Goal: Information Seeking & Learning: Check status

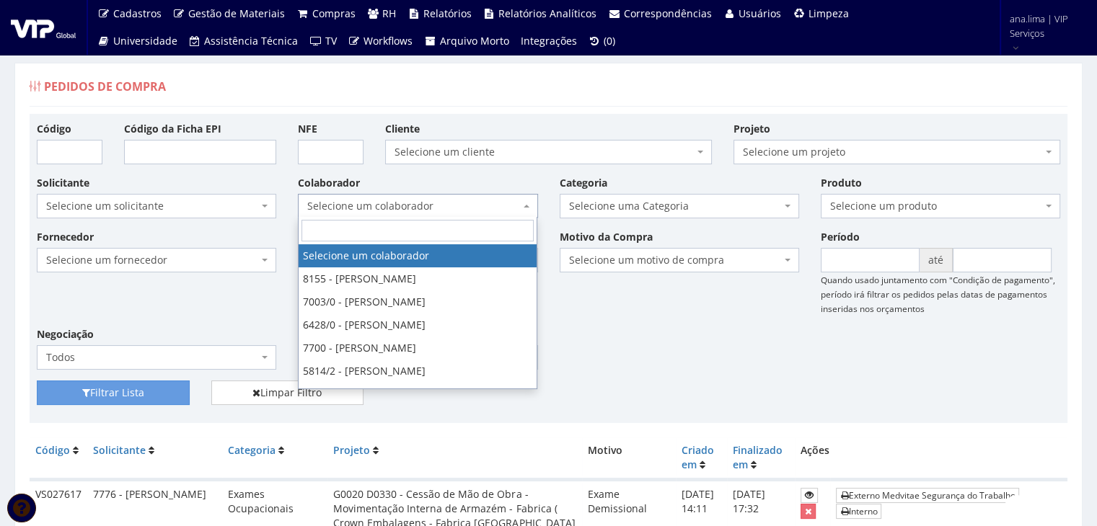
click at [398, 211] on span "Selecione um colaborador" at bounding box center [413, 206] width 212 height 14
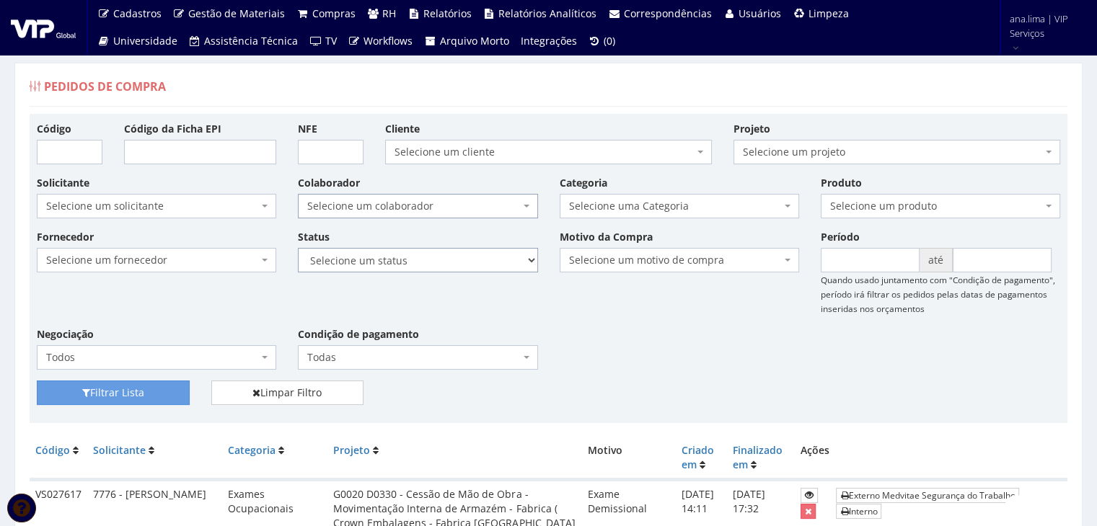
drag, startPoint x: 443, startPoint y: 257, endPoint x: 444, endPoint y: 266, distance: 8.7
click at [443, 257] on select "Selecione um status Cancelado Aguardando Aprovação Diretoria Pedido Aprovado Ag…" at bounding box center [417, 260] width 239 height 25
select select "1"
click at [298, 248] on select "Selecione um status Cancelado Aguardando Aprovação Diretoria Pedido Aprovado Ag…" at bounding box center [417, 260] width 239 height 25
drag, startPoint x: 130, startPoint y: 391, endPoint x: 138, endPoint y: 389, distance: 8.9
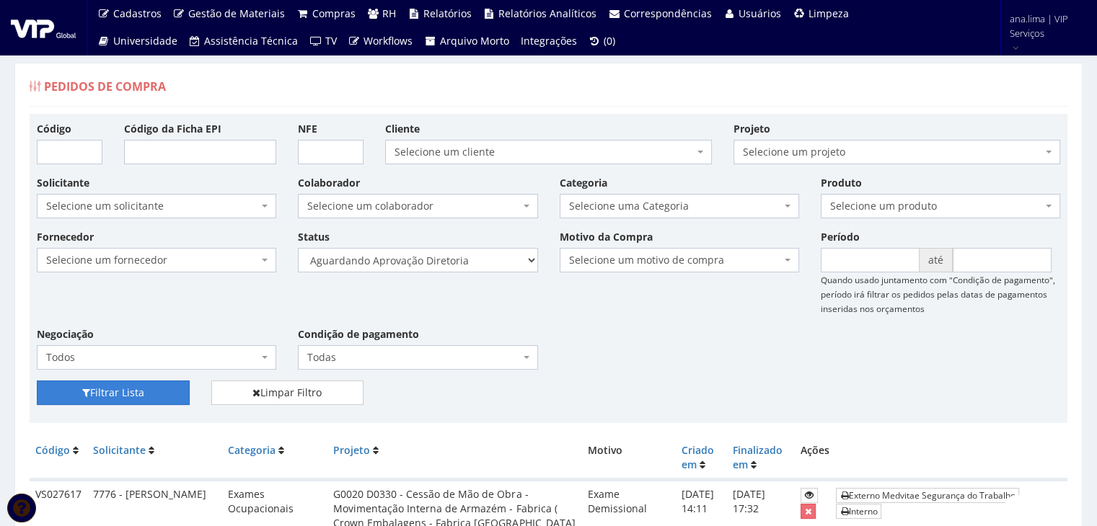
click at [133, 390] on button "Filtrar Lista" at bounding box center [113, 393] width 153 height 25
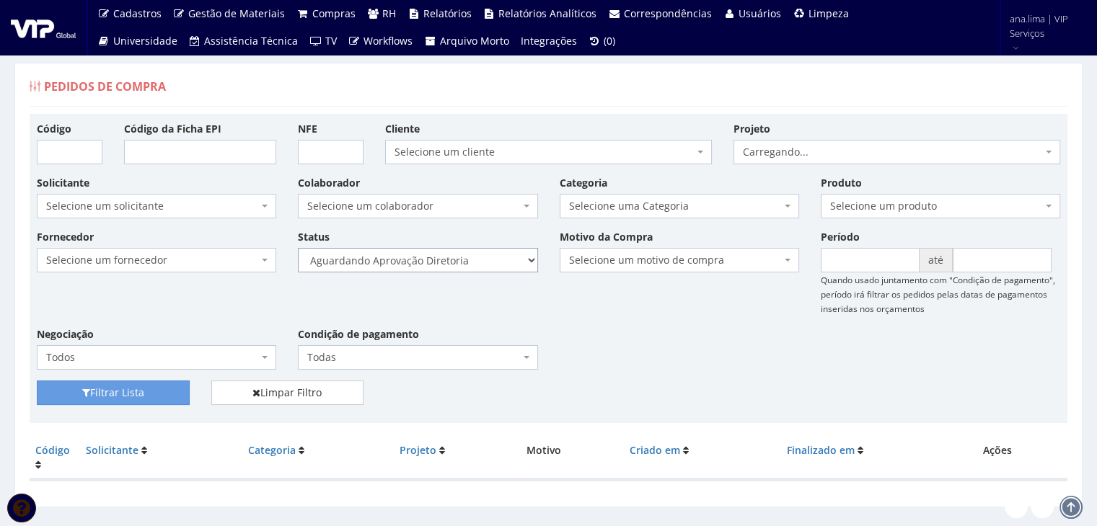
drag, startPoint x: 0, startPoint y: 0, endPoint x: 503, endPoint y: 269, distance: 570.1
click at [503, 264] on select "Selecione um status Cancelado Aguardando Aprovação Diretoria Pedido Aprovado Ag…" at bounding box center [417, 260] width 239 height 25
select select "4"
click at [298, 248] on select "Selecione um status Cancelado Aguardando Aprovação Diretoria Pedido Aprovado Ag…" at bounding box center [417, 260] width 239 height 25
click at [143, 389] on button "Filtrar Lista" at bounding box center [113, 393] width 153 height 25
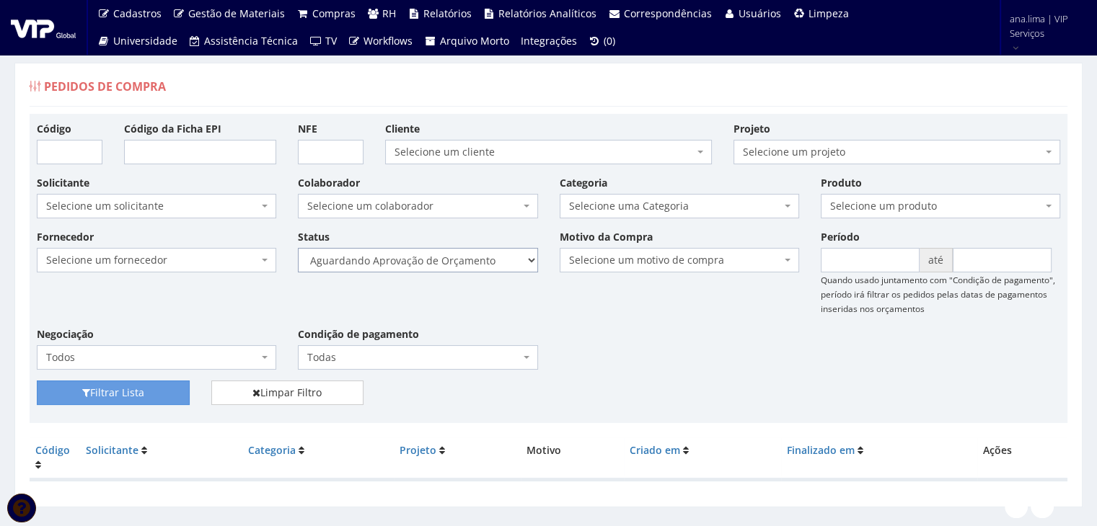
click at [497, 256] on select "Selecione um status Cancelado Aguardando Aprovação Diretoria Pedido Aprovado Ag…" at bounding box center [417, 260] width 239 height 25
select select "1"
click at [298, 248] on select "Selecione um status Cancelado Aguardando Aprovação Diretoria Pedido Aprovado Ag…" at bounding box center [417, 260] width 239 height 25
click at [171, 388] on button "Filtrar Lista" at bounding box center [113, 393] width 153 height 25
drag, startPoint x: 0, startPoint y: 0, endPoint x: 467, endPoint y: 268, distance: 538.2
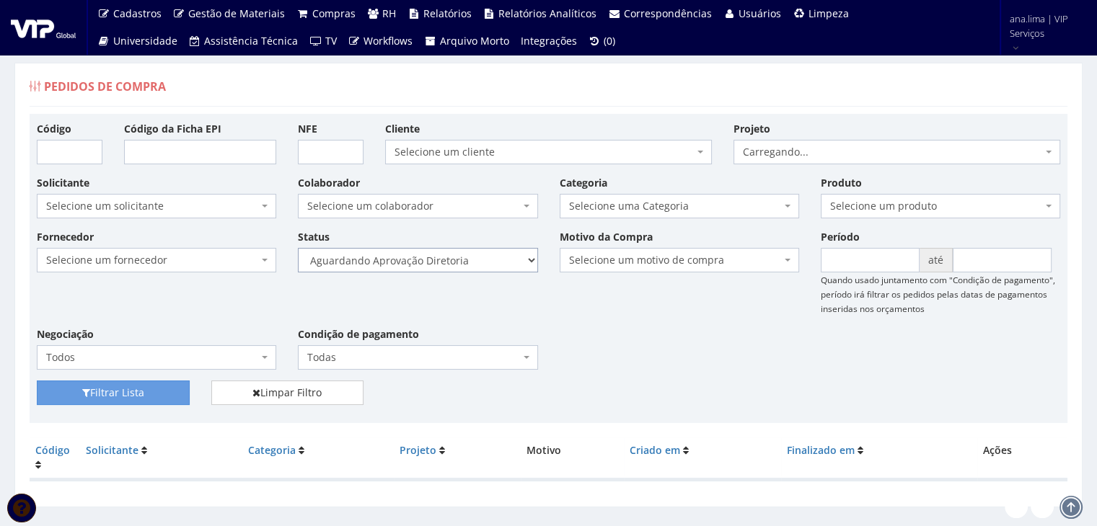
click at [467, 263] on select "Selecione um status Cancelado Aguardando Aprovação Diretoria Pedido Aprovado Ag…" at bounding box center [417, 260] width 239 height 25
select select "4"
click at [298, 248] on select "Selecione um status Cancelado Aguardando Aprovação Diretoria Pedido Aprovado Ag…" at bounding box center [417, 260] width 239 height 25
drag, startPoint x: 176, startPoint y: 386, endPoint x: 185, endPoint y: 385, distance: 8.7
click at [185, 385] on button "Filtrar Lista" at bounding box center [113, 393] width 153 height 25
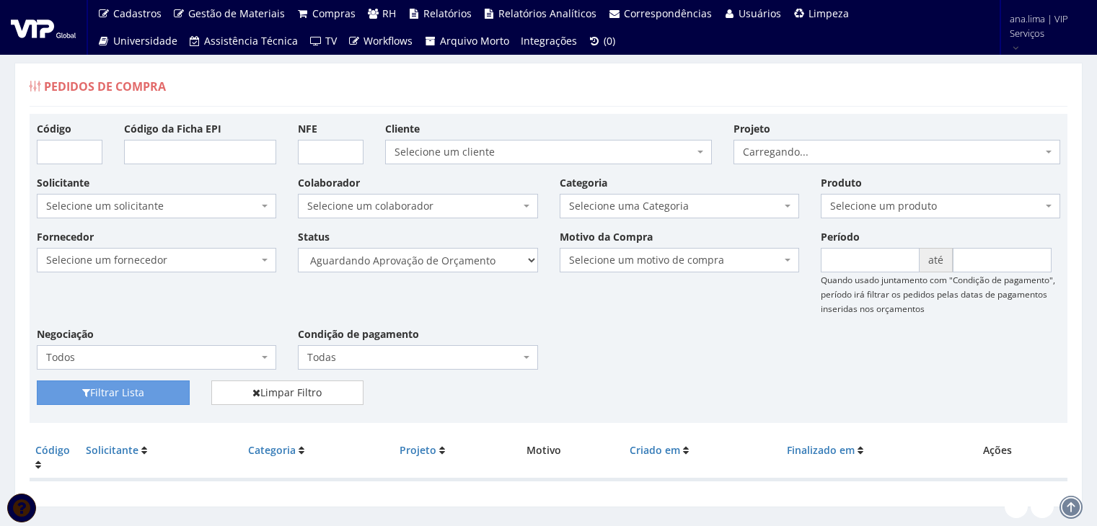
scroll to position [29, 0]
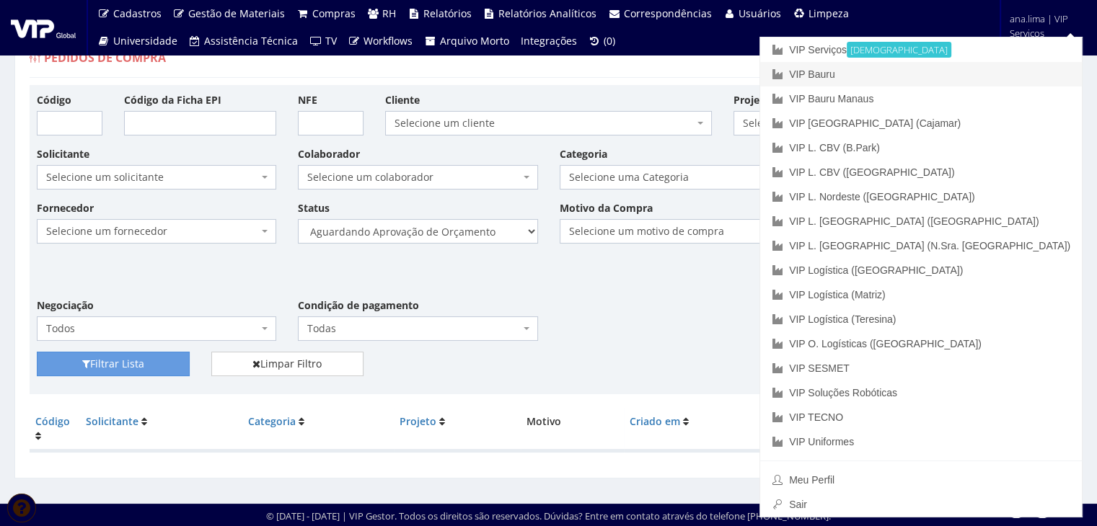
click at [989, 73] on link "VIP Bauru" at bounding box center [921, 74] width 322 height 25
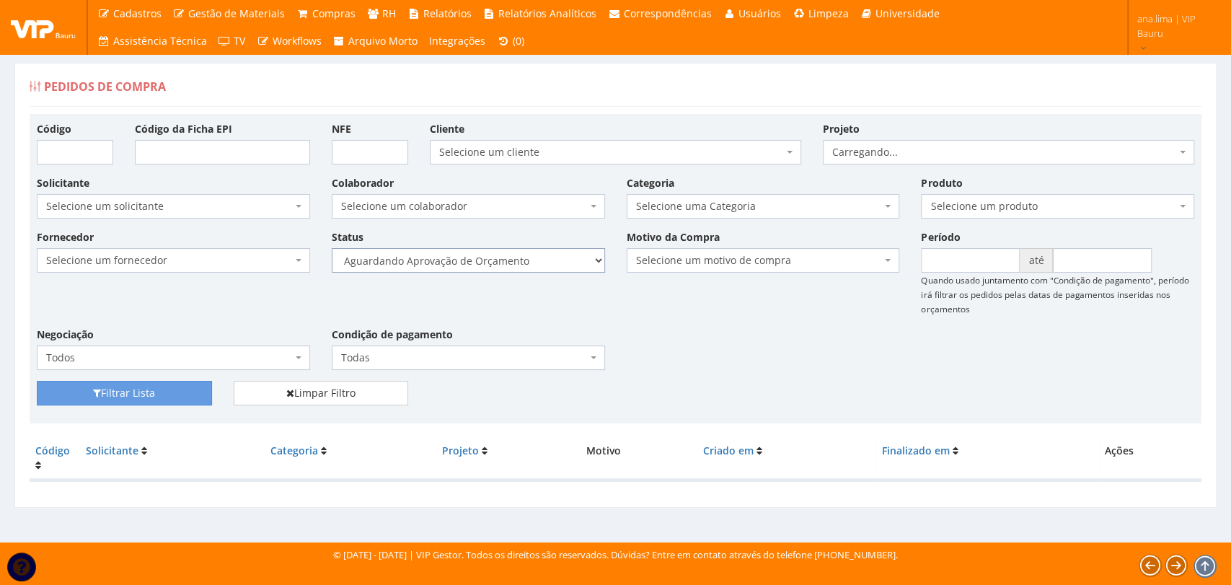
click at [513, 260] on select "Selecione um status Cancelado Aguardando Aprovação Diretoria Pedido Aprovado Ag…" at bounding box center [468, 260] width 273 height 25
select select "1"
click at [332, 248] on select "Selecione um status Cancelado Aguardando Aprovação Diretoria Pedido Aprovado Ag…" at bounding box center [468, 260] width 273 height 25
click at [173, 387] on button "Filtrar Lista" at bounding box center [124, 393] width 175 height 25
click at [503, 255] on select "Selecione um status Cancelado Aguardando Aprovação Diretoria Pedido Aprovado Ag…" at bounding box center [468, 260] width 273 height 25
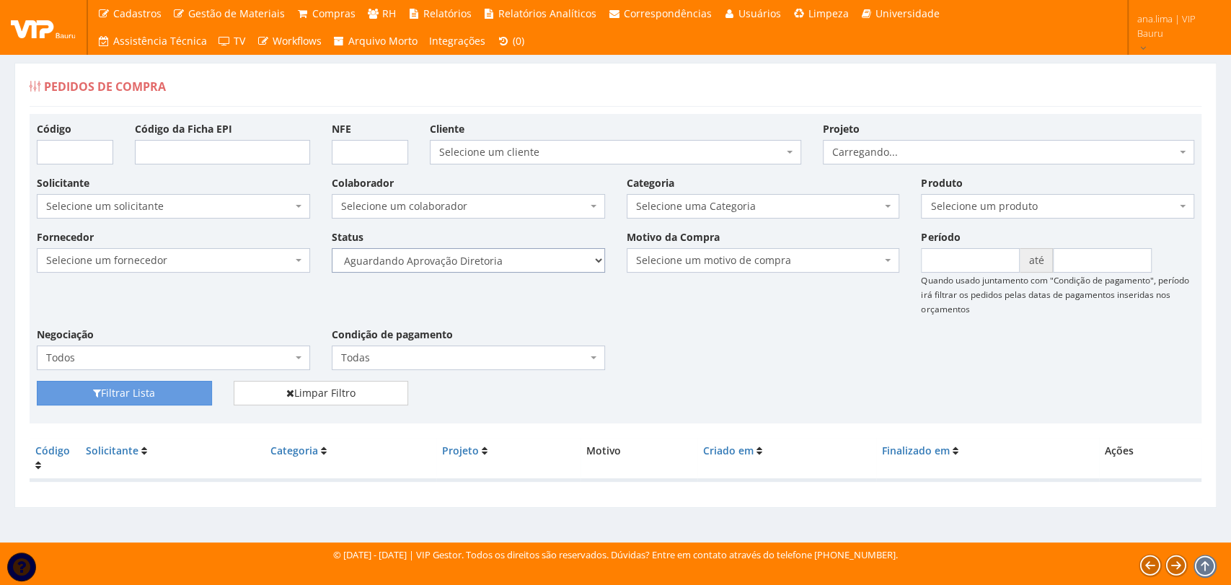
select select "4"
click at [332, 248] on select "Selecione um status Cancelado Aguardando Aprovação Diretoria Pedido Aprovado Ag…" at bounding box center [468, 260] width 273 height 25
click at [179, 389] on button "Filtrar Lista" at bounding box center [124, 393] width 175 height 25
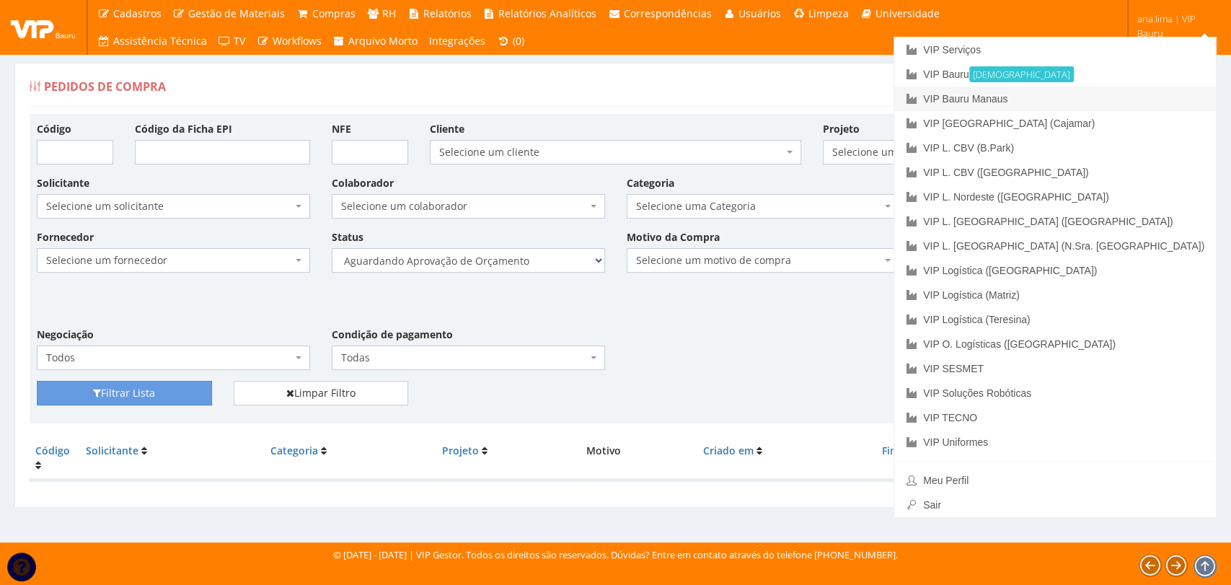
click at [1139, 102] on link "VIP Bauru Manaus" at bounding box center [1055, 99] width 322 height 25
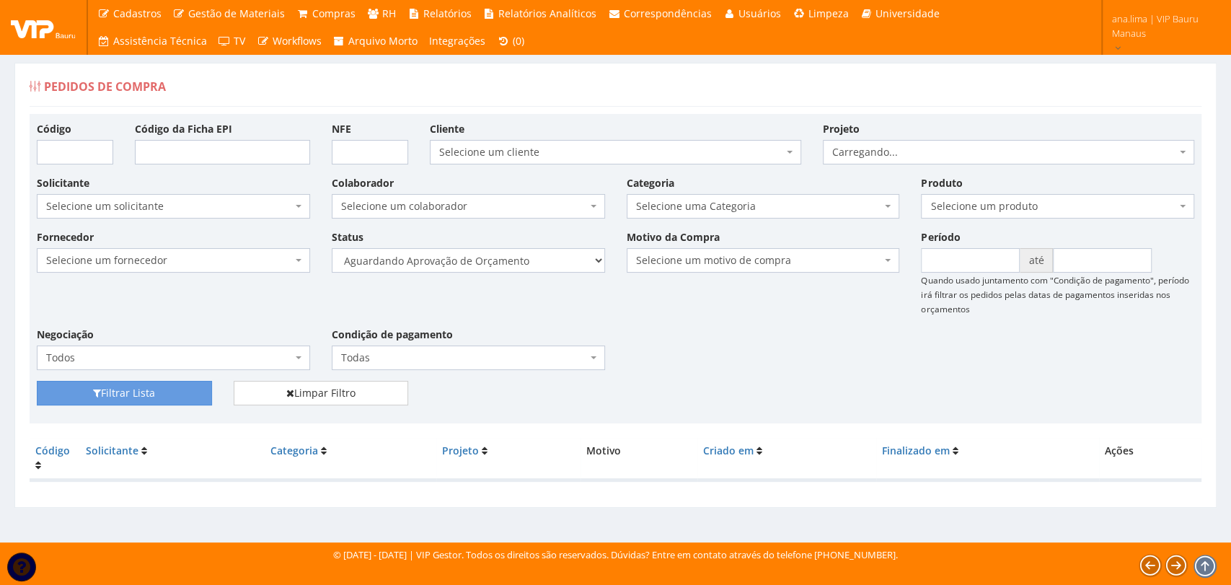
select select "1"
click at [332, 248] on select "Selecione um status Cancelado Aguardando Aprovação Diretoria Pedido Aprovado Ag…" at bounding box center [468, 260] width 273 height 25
click at [163, 385] on button "Filtrar Lista" at bounding box center [124, 393] width 175 height 25
select select "4"
click at [332, 248] on select "Selecione um status Cancelado Aguardando Aprovação Diretoria Pedido Aprovado Ag…" at bounding box center [468, 260] width 273 height 25
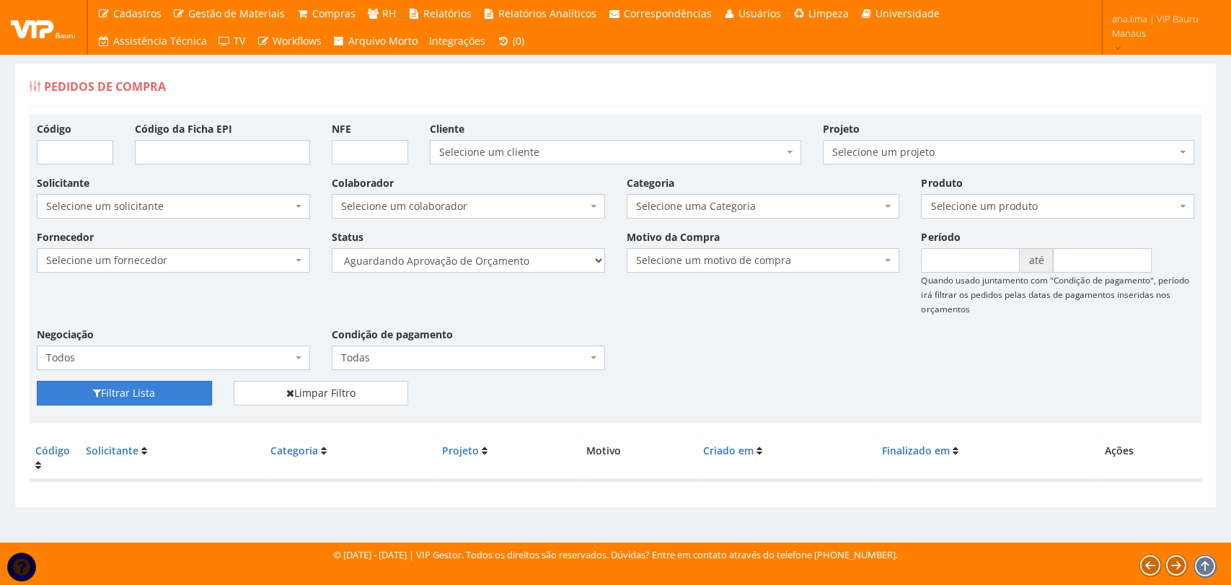
click at [156, 384] on button "Filtrar Lista" at bounding box center [124, 393] width 175 height 25
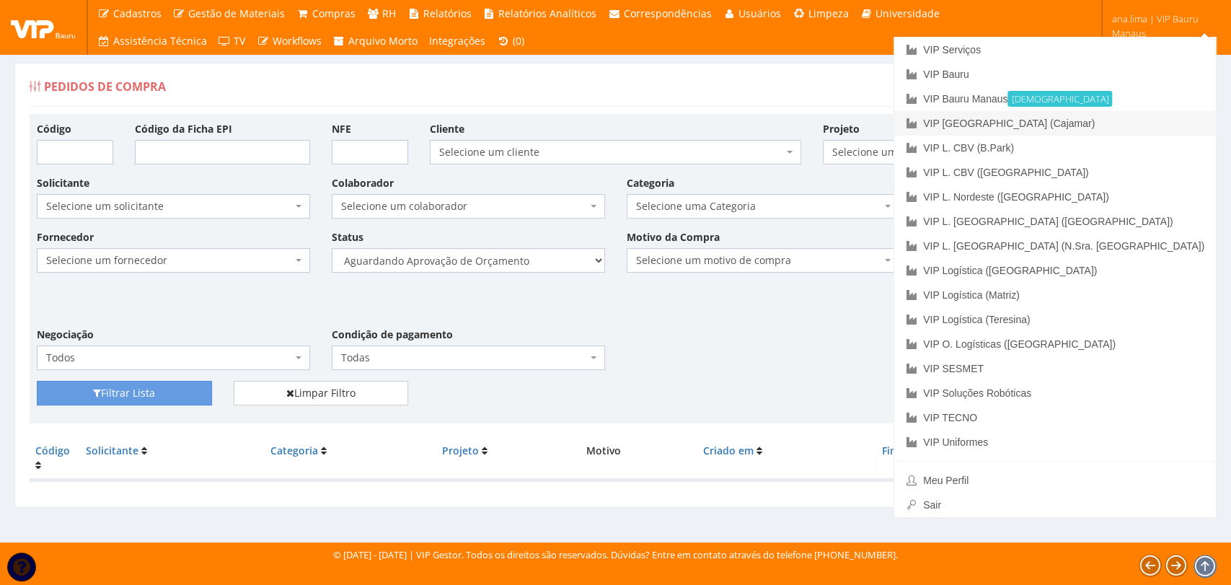
click at [1117, 128] on link "VIP [GEOGRAPHIC_DATA] (Cajamar)" at bounding box center [1055, 123] width 322 height 25
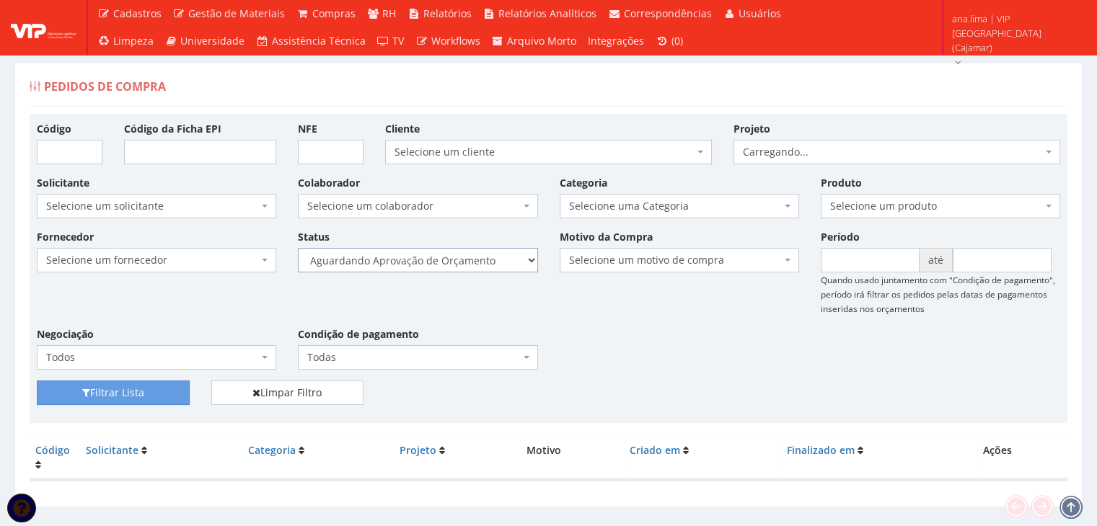
click at [451, 265] on select "Selecione um status Cancelado Aguardando Aprovação Diretoria Pedido Aprovado Ag…" at bounding box center [417, 260] width 239 height 25
select select "1"
click at [298, 248] on select "Selecione um status Cancelado Aguardando Aprovação Diretoria Pedido Aprovado Ag…" at bounding box center [417, 260] width 239 height 25
click at [175, 383] on button "Filtrar Lista" at bounding box center [113, 393] width 153 height 25
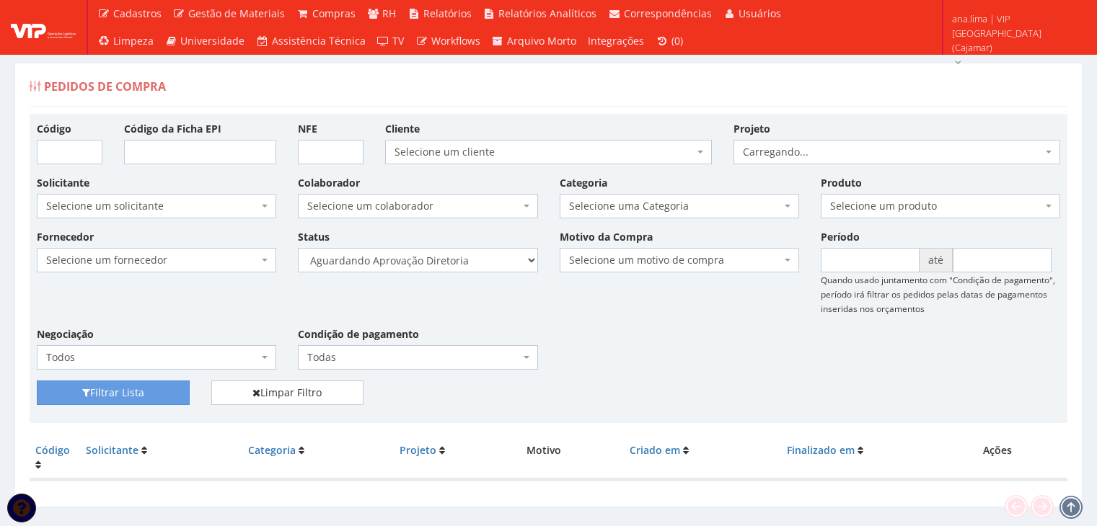
click at [466, 270] on select "Selecione um status Cancelado Aguardando Aprovação Diretoria Pedido Aprovado Ag…" at bounding box center [417, 260] width 239 height 25
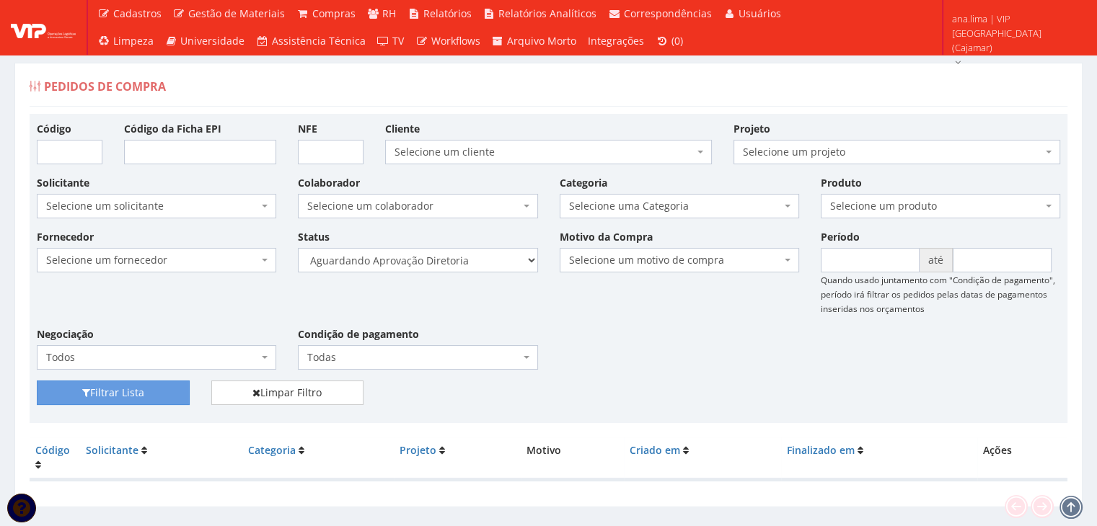
select select "4"
click at [298, 248] on select "Selecione um status Cancelado Aguardando Aprovação Diretoria Pedido Aprovado Ag…" at bounding box center [417, 260] width 239 height 25
click at [175, 382] on button "Filtrar Lista" at bounding box center [113, 393] width 153 height 25
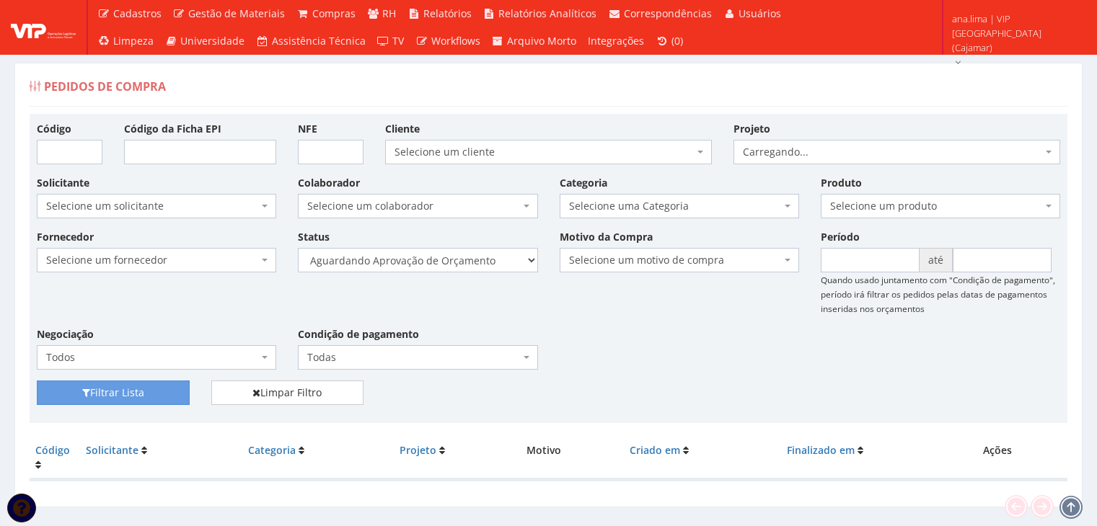
scroll to position [29, 0]
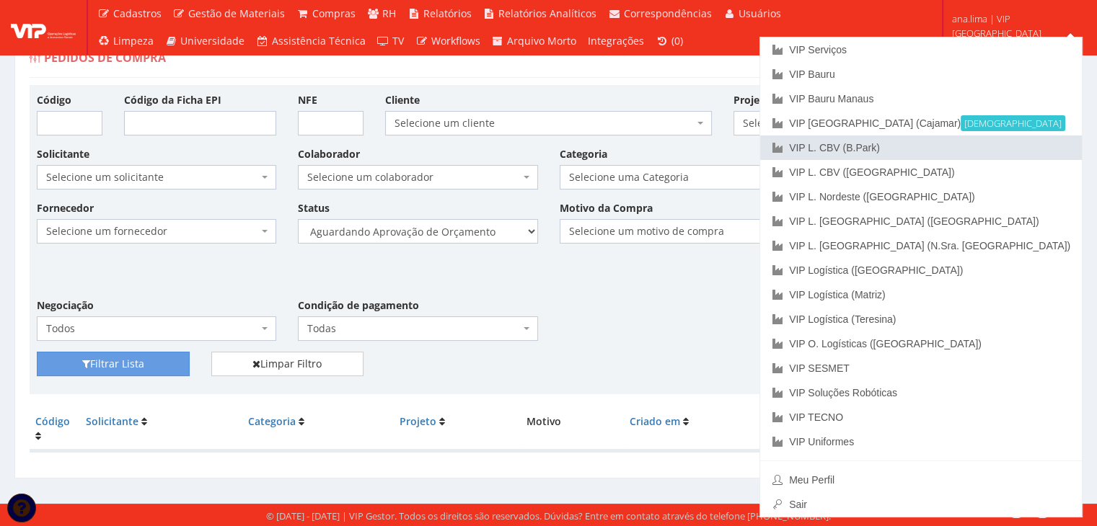
drag, startPoint x: 1012, startPoint y: 154, endPoint x: 966, endPoint y: 162, distance: 46.1
click at [1010, 155] on link "VIP L. CBV (B.Park)" at bounding box center [921, 148] width 322 height 25
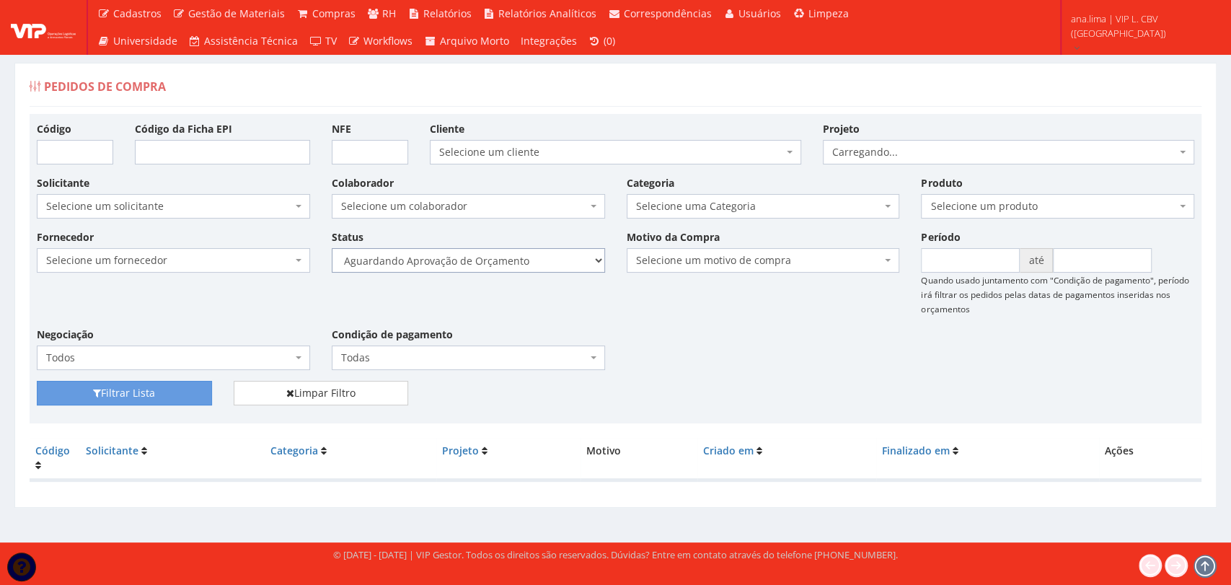
drag, startPoint x: 0, startPoint y: 0, endPoint x: 531, endPoint y: 270, distance: 595.7
click at [531, 264] on select "Selecione um status Cancelado Aguardando Aprovação Diretoria Pedido Aprovado Ag…" at bounding box center [468, 260] width 273 height 25
select select "1"
click at [332, 248] on select "Selecione um status Cancelado Aguardando Aprovação Diretoria Pedido Aprovado Ag…" at bounding box center [468, 260] width 273 height 25
drag, startPoint x: 141, startPoint y: 389, endPoint x: 415, endPoint y: 307, distance: 286.1
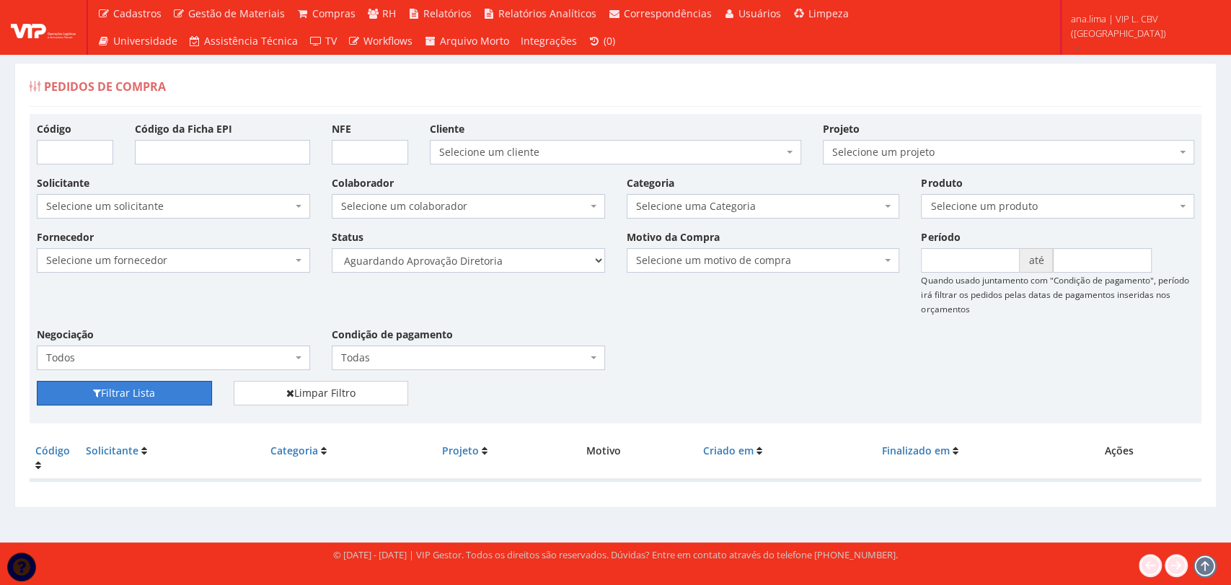
click at [143, 389] on button "Filtrar Lista" at bounding box center [124, 393] width 175 height 25
click at [505, 260] on select "Selecione um status Cancelado Aguardando Aprovação Diretoria Pedido Aprovado Ag…" at bounding box center [468, 260] width 273 height 25
select select "4"
click at [332, 248] on select "Selecione um status Cancelado Aguardando Aprovação Diretoria Pedido Aprovado Ag…" at bounding box center [468, 260] width 273 height 25
drag, startPoint x: 98, startPoint y: 390, endPoint x: 400, endPoint y: 350, distance: 304.8
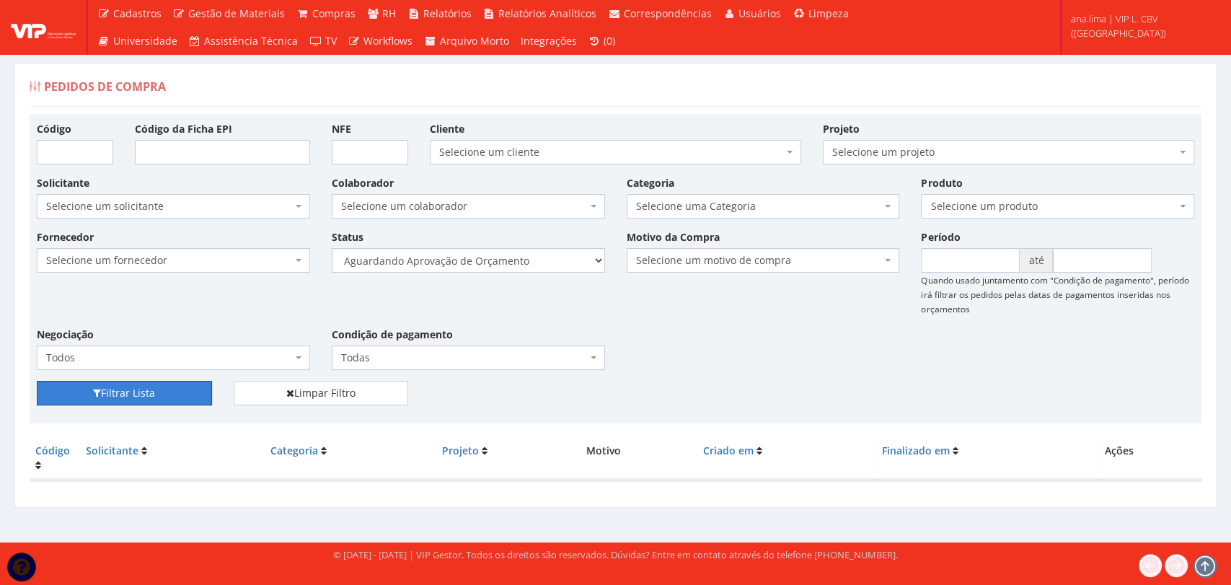
click at [104, 389] on button "Filtrar Lista" at bounding box center [124, 393] width 175 height 25
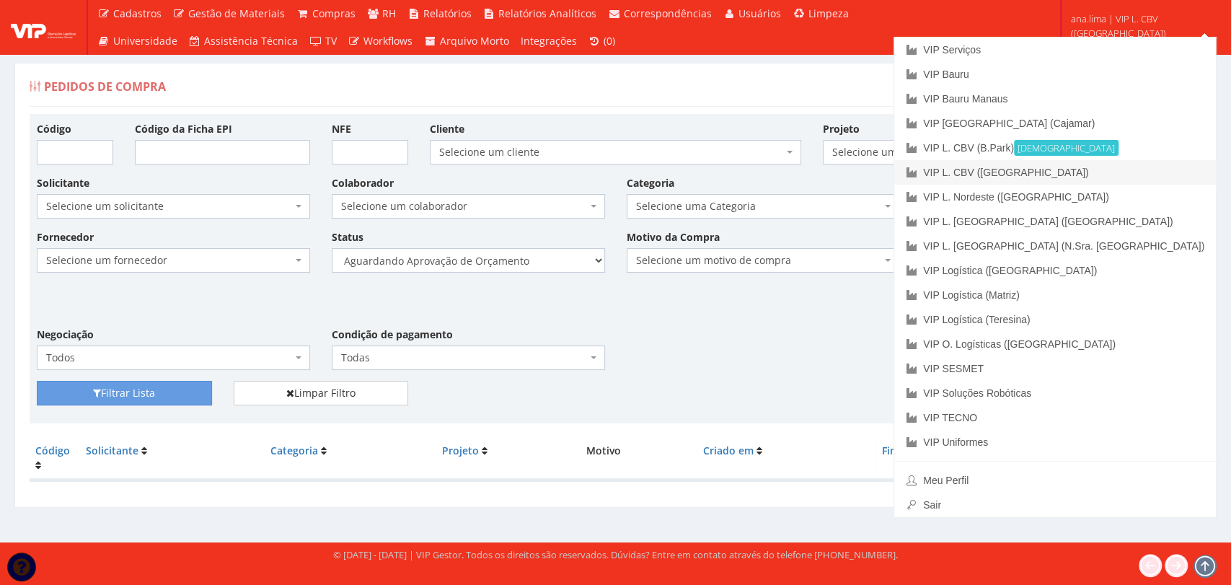
click at [1108, 169] on link "VIP L. CBV ([GEOGRAPHIC_DATA])" at bounding box center [1055, 172] width 322 height 25
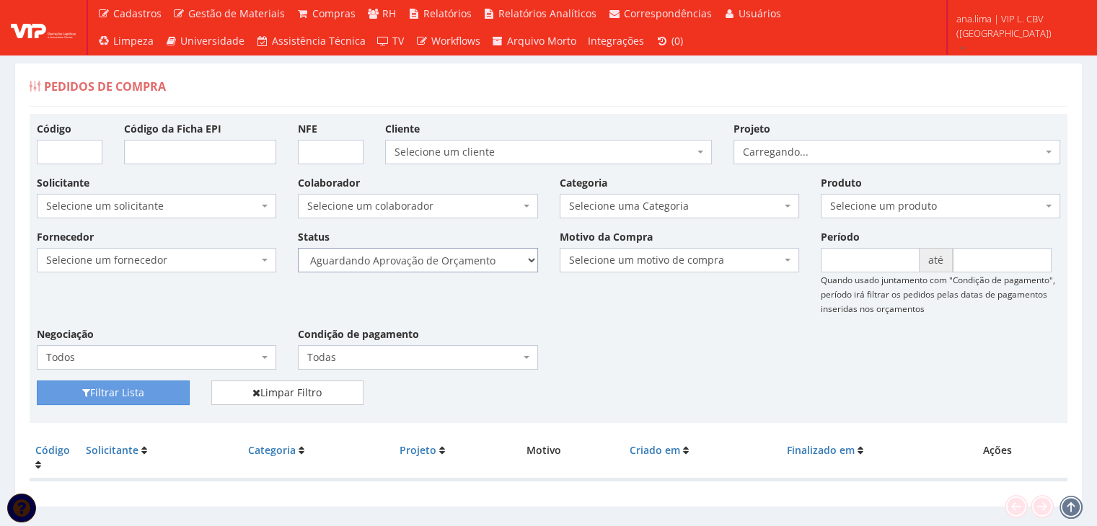
click at [447, 250] on select "Selecione um status Cancelado Aguardando Aprovação Diretoria Pedido Aprovado Ag…" at bounding box center [417, 260] width 239 height 25
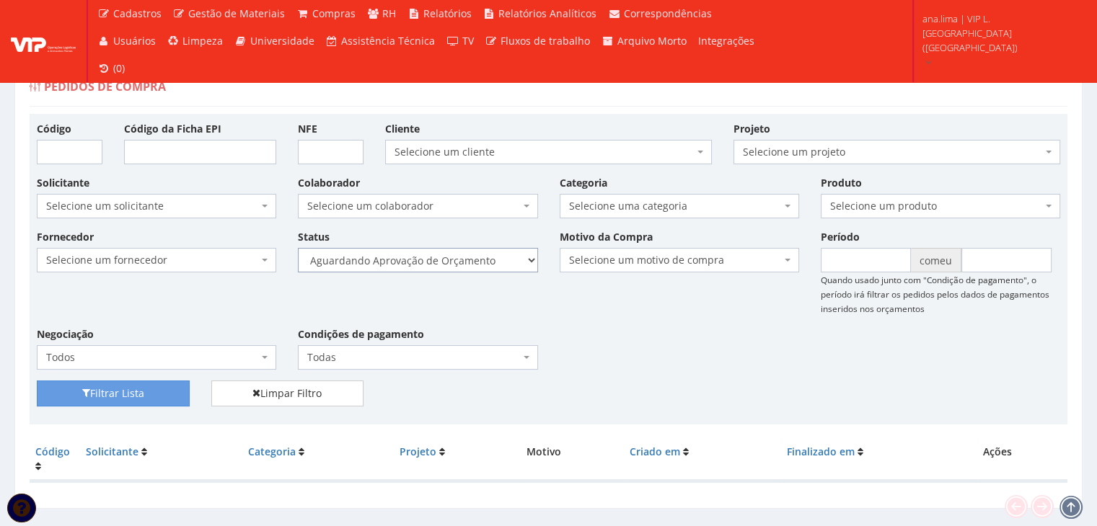
select select "1"
click at [298, 248] on select "Selecione um status Cancelado Aguardando Aprovação Diretoria Pedido Aprovado Ag…" at bounding box center [417, 260] width 239 height 25
drag, startPoint x: 162, startPoint y: 397, endPoint x: 345, endPoint y: 323, distance: 198.1
click at [162, 397] on button "Filtrar Lista" at bounding box center [113, 394] width 153 height 26
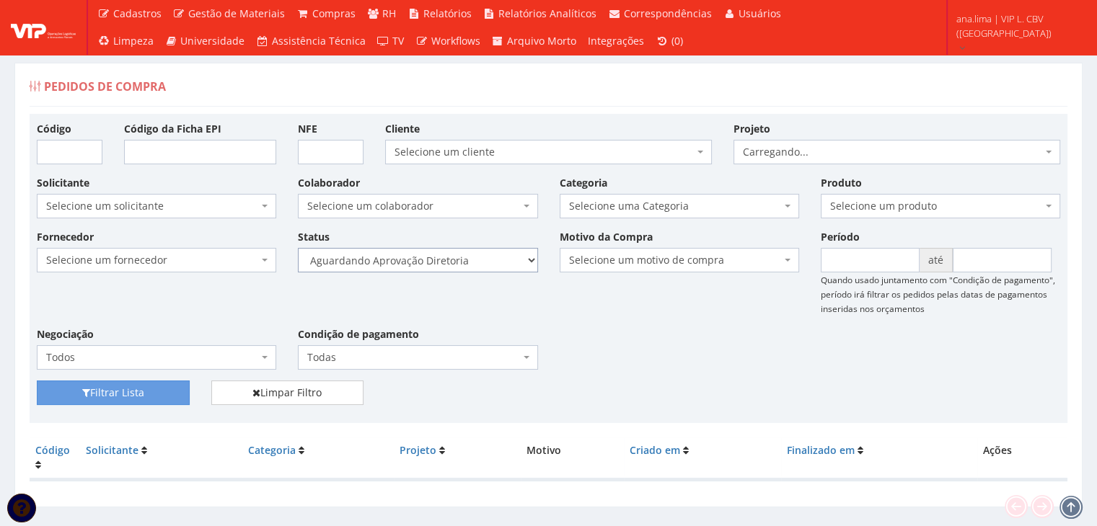
drag, startPoint x: 0, startPoint y: 0, endPoint x: 482, endPoint y: 259, distance: 547.5
click at [482, 259] on select "Selecione um status Cancelado Aguardando Aprovação Diretoria Pedido Aprovado Ag…" at bounding box center [417, 260] width 239 height 25
select select "4"
click at [298, 248] on select "Selecione um status Cancelado Aguardando Aprovação Diretoria Pedido Aprovado Ag…" at bounding box center [417, 260] width 239 height 25
drag, startPoint x: 164, startPoint y: 388, endPoint x: 190, endPoint y: 376, distance: 28.4
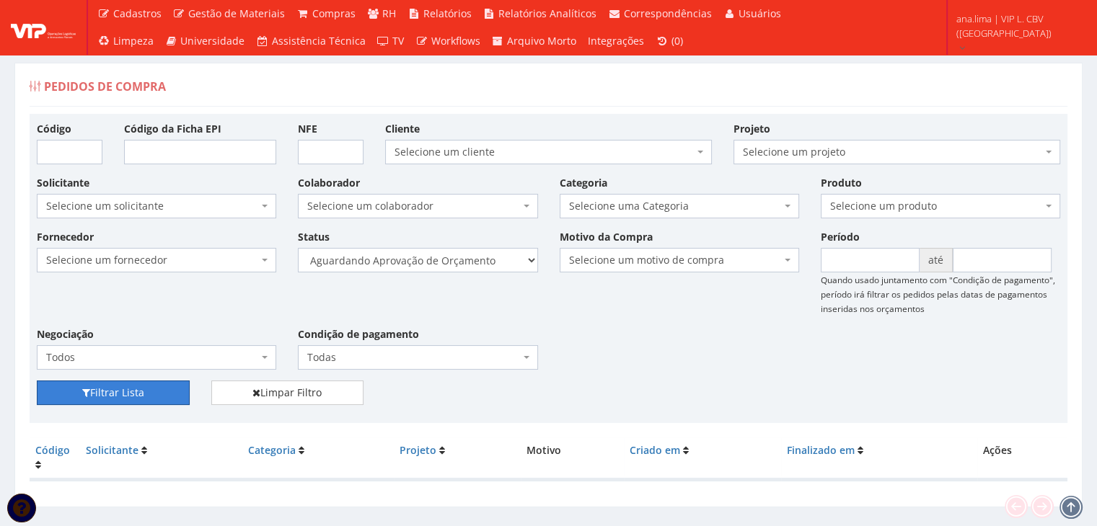
click at [164, 389] on button "Filtrar Lista" at bounding box center [113, 393] width 153 height 25
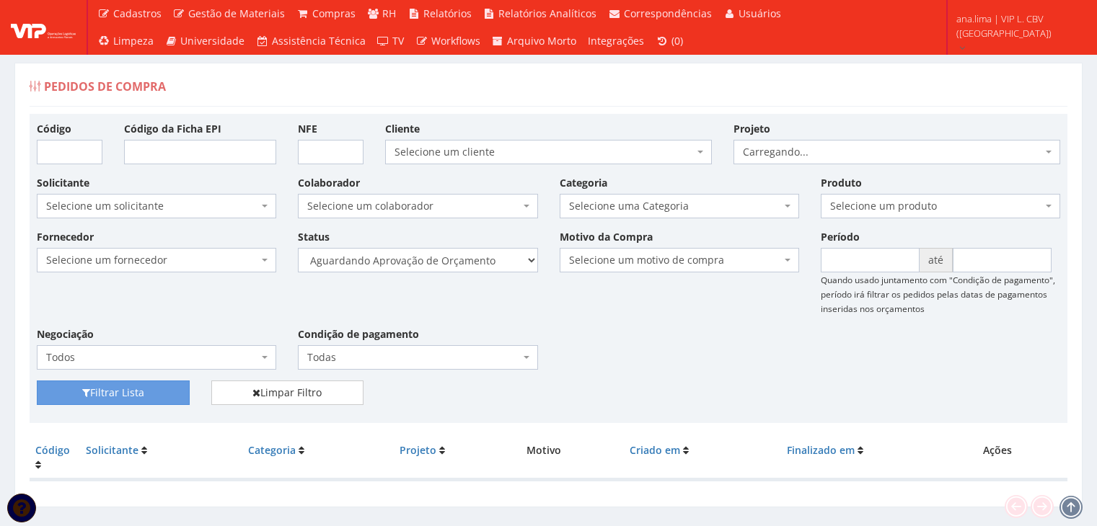
scroll to position [29, 0]
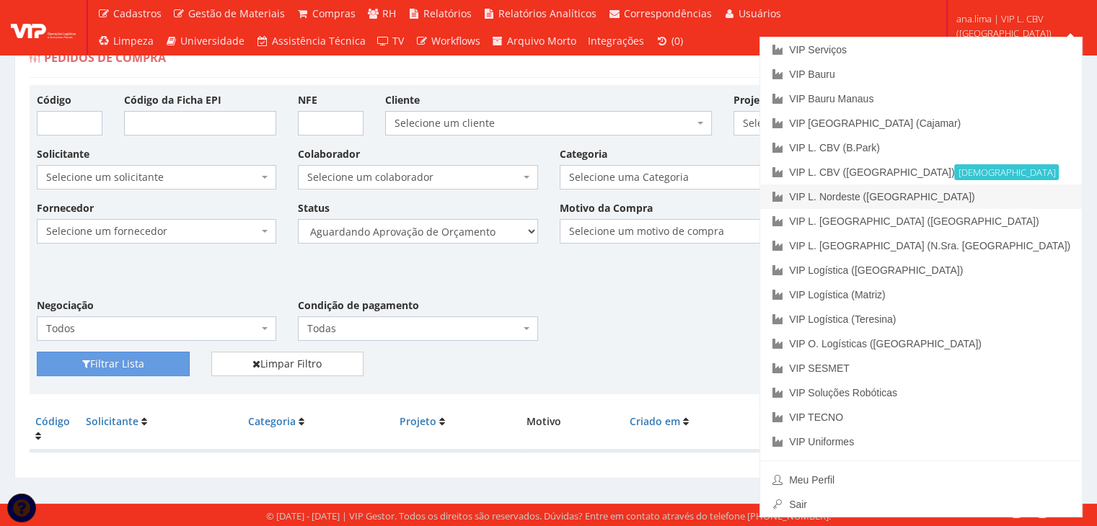
click at [1025, 199] on link "VIP L. Nordeste ([GEOGRAPHIC_DATA])" at bounding box center [921, 197] width 322 height 25
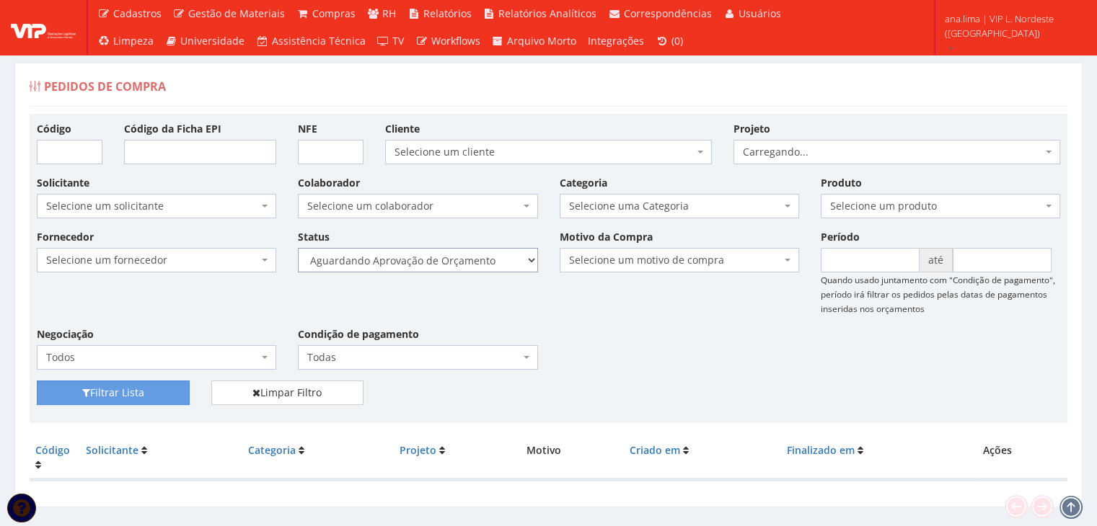
click at [502, 265] on select "Selecione um status Cancelado Aguardando Aprovação Diretoria Pedido Aprovado Ag…" at bounding box center [417, 260] width 239 height 25
select select "1"
click at [298, 248] on select "Selecione um status Cancelado Aguardando Aprovação Diretoria Pedido Aprovado Ag…" at bounding box center [417, 260] width 239 height 25
click at [161, 389] on button "Filtrar Lista" at bounding box center [113, 393] width 153 height 25
select select "4"
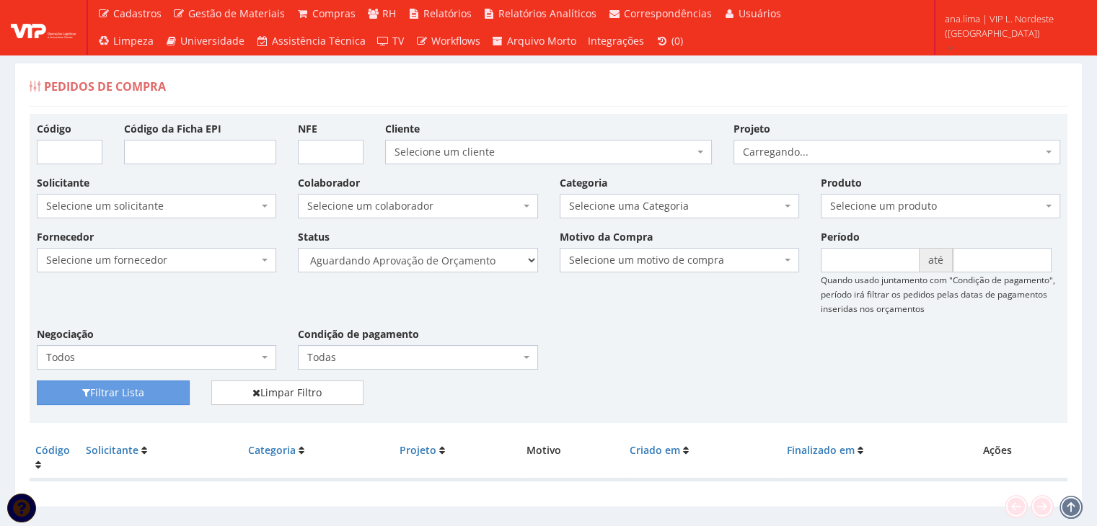
click at [298, 248] on select "Selecione um status Cancelado Aguardando Aprovação Diretoria Pedido Aprovado Ag…" at bounding box center [417, 260] width 239 height 25
drag, startPoint x: 147, startPoint y: 384, endPoint x: 263, endPoint y: 353, distance: 120.0
click at [147, 384] on button "Filtrar Lista" at bounding box center [113, 393] width 153 height 25
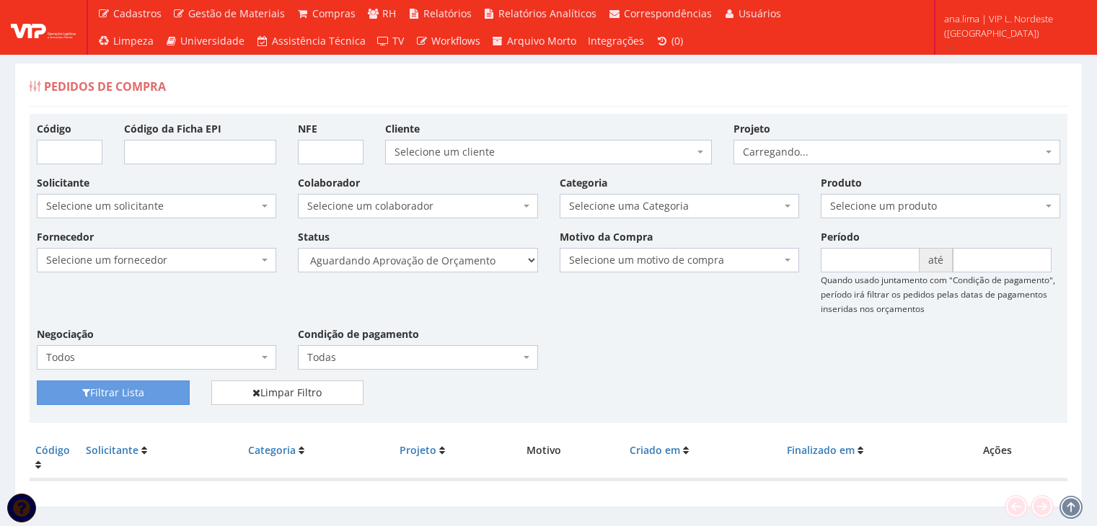
scroll to position [29, 0]
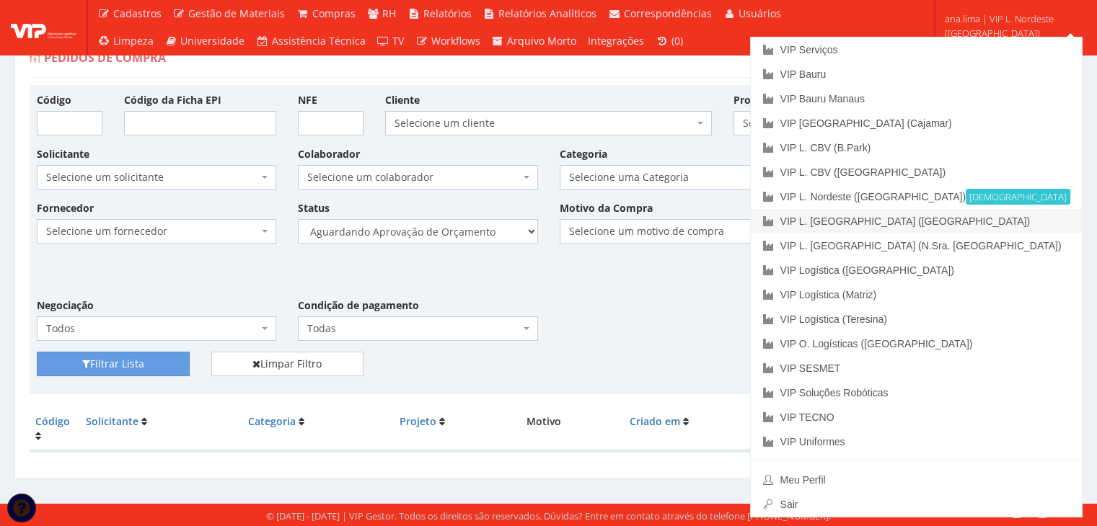
click at [999, 221] on link "VIP L. [GEOGRAPHIC_DATA] ([GEOGRAPHIC_DATA])" at bounding box center [916, 221] width 331 height 25
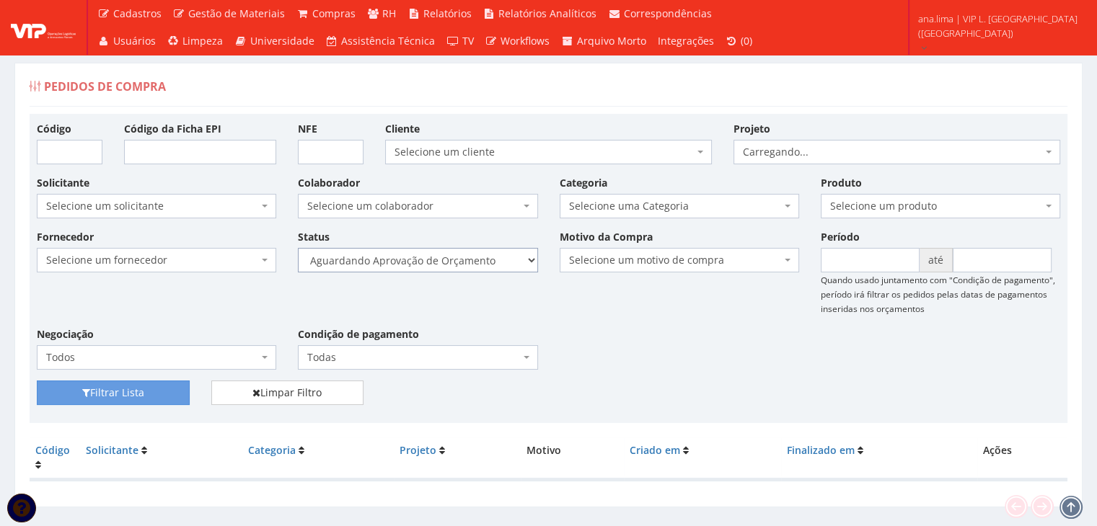
click at [487, 266] on select "Selecione um status Cancelado Aguardando Aprovação Diretoria Pedido Aprovado Ag…" at bounding box center [417, 260] width 239 height 25
select select "1"
click at [298, 248] on select "Selecione um status Cancelado Aguardando Aprovação Diretoria Pedido Aprovado Ag…" at bounding box center [417, 260] width 239 height 25
click at [168, 394] on button "Filtrar Lista" at bounding box center [113, 393] width 153 height 25
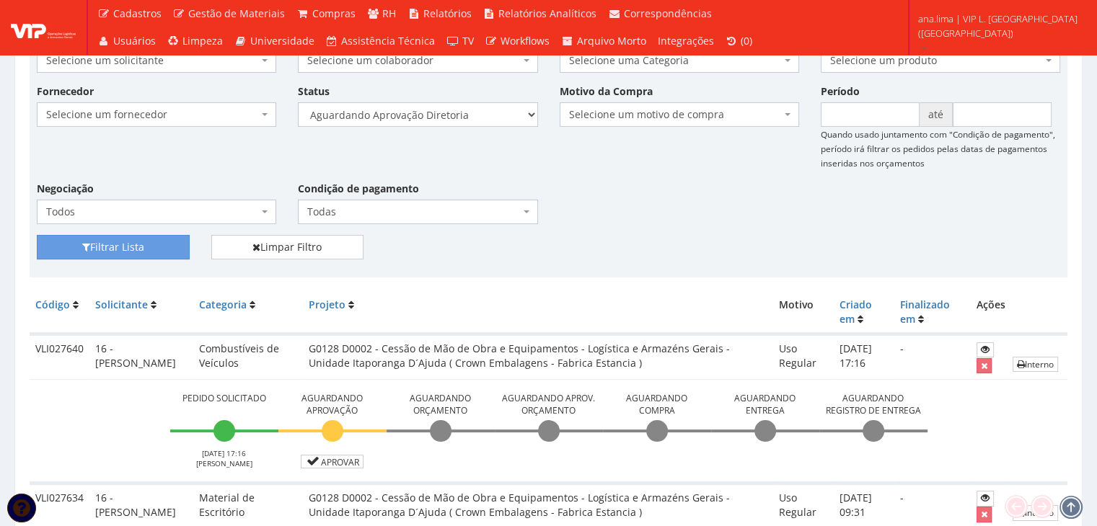
scroll to position [111, 0]
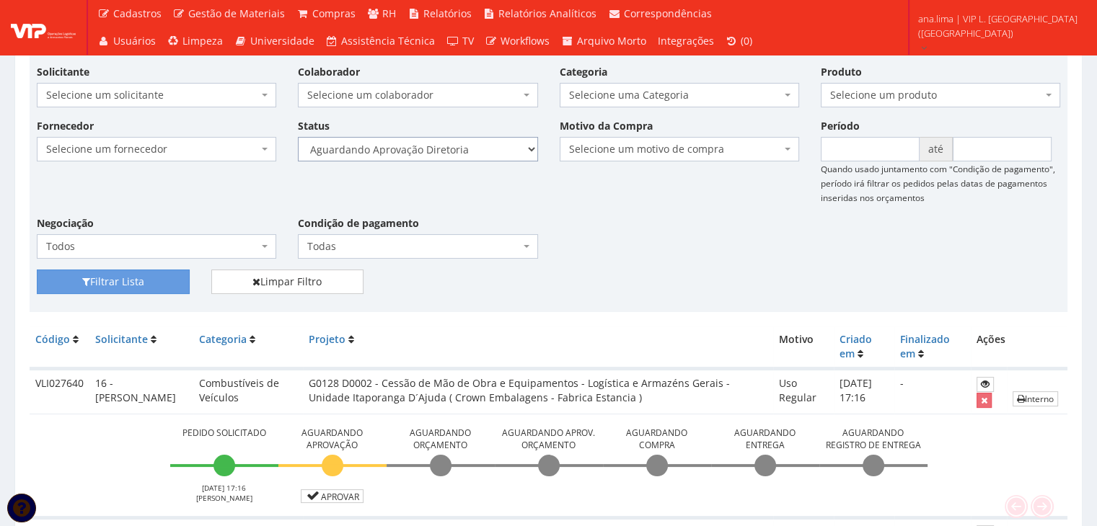
click at [474, 142] on select "Selecione um status Cancelado Aguardando Aprovação Diretoria Pedido Aprovado Ag…" at bounding box center [417, 149] width 239 height 25
select select "4"
click at [298, 137] on select "Selecione um status Cancelado Aguardando Aprovação Diretoria Pedido Aprovado Ag…" at bounding box center [417, 149] width 239 height 25
click at [182, 276] on button "Filtrar Lista" at bounding box center [113, 282] width 153 height 25
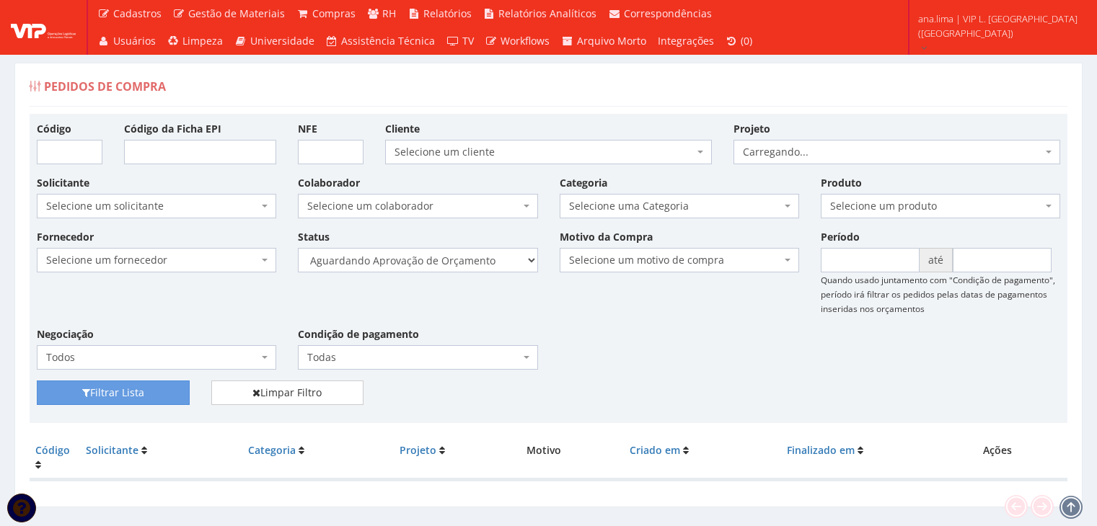
scroll to position [29, 0]
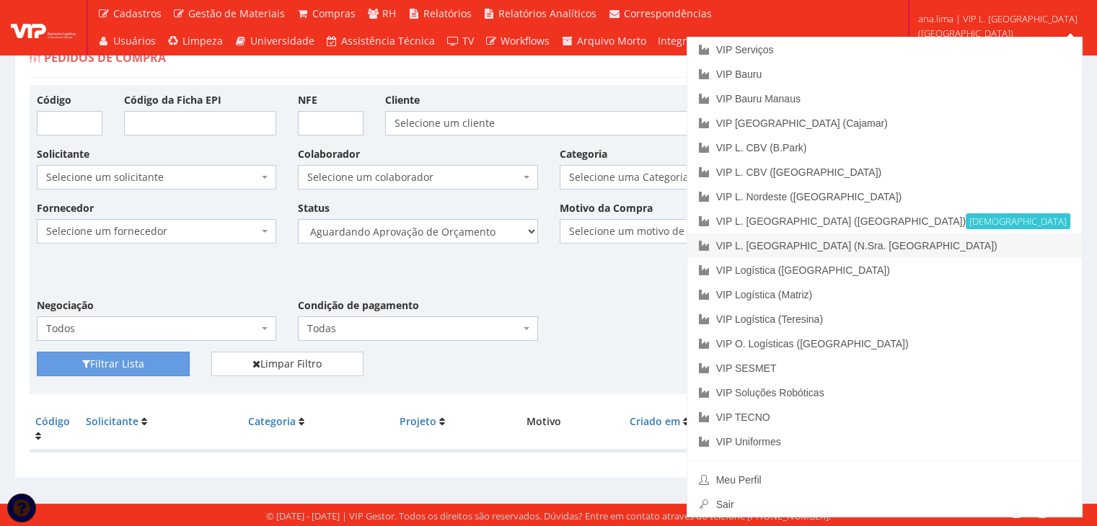
click at [999, 237] on link "VIP L. [GEOGRAPHIC_DATA] (N.Sra. [GEOGRAPHIC_DATA])" at bounding box center [884, 246] width 394 height 25
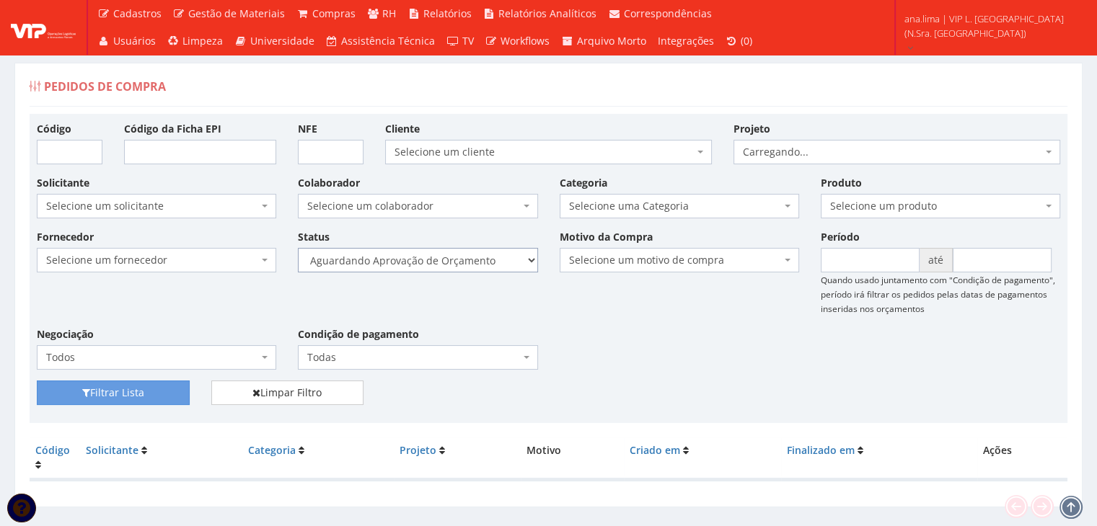
click at [490, 254] on select "Selecione um status Cancelado Aguardando Aprovação Diretoria Pedido Aprovado Ag…" at bounding box center [417, 260] width 239 height 25
select select "1"
click at [298, 248] on select "Selecione um status Cancelado Aguardando Aprovação Diretoria Pedido Aprovado Ag…" at bounding box center [417, 260] width 239 height 25
click at [156, 392] on button "Filtrar Lista" at bounding box center [113, 393] width 153 height 25
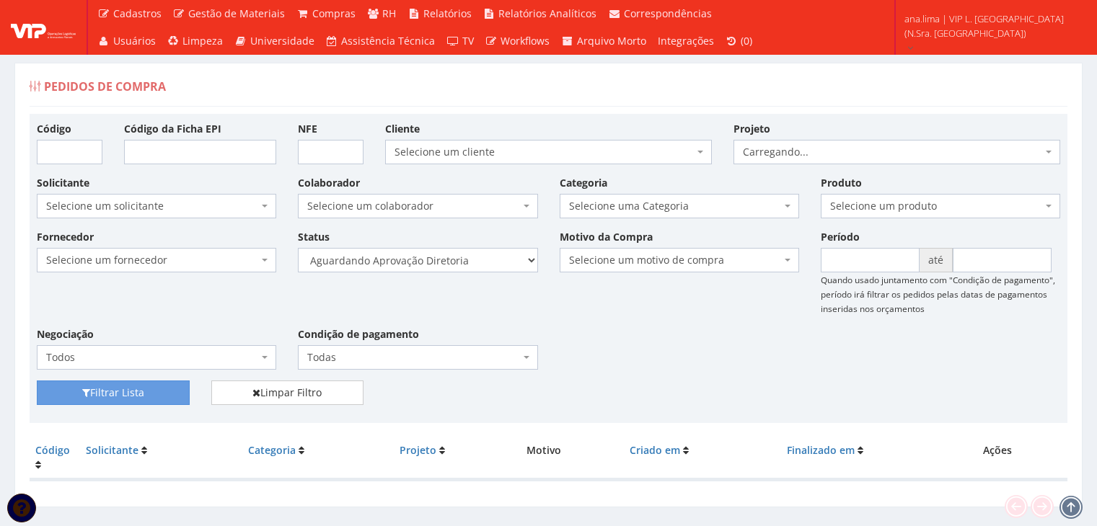
click at [479, 266] on select "Selecione um status Cancelado Aguardando Aprovação Diretoria Pedido Aprovado Ag…" at bounding box center [417, 260] width 239 height 25
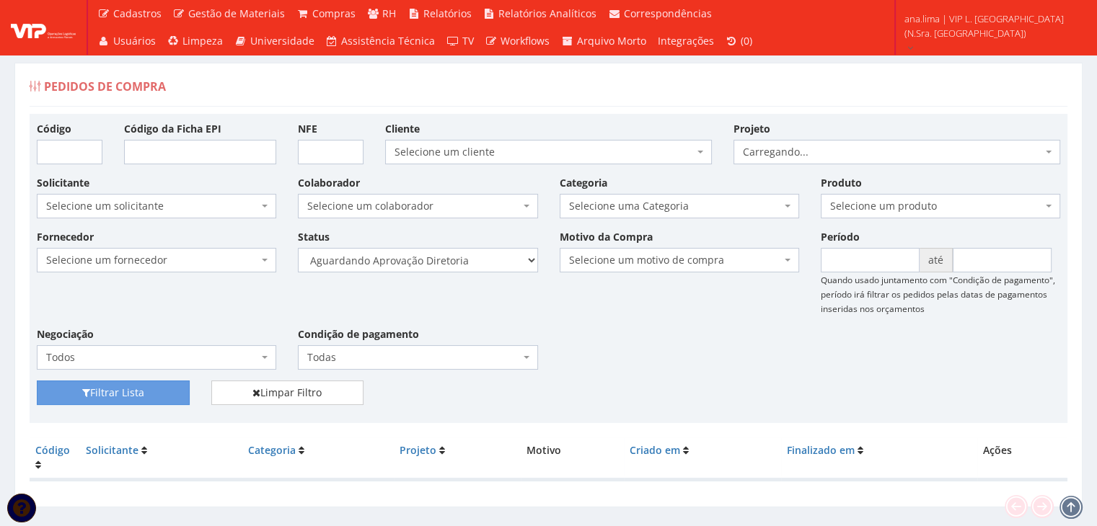
select select "4"
click at [298, 248] on select "Selecione um status Cancelado Aguardando Aprovação Diretoria Pedido Aprovado Ag…" at bounding box center [417, 260] width 239 height 25
click at [133, 392] on button "Filtrar Lista" at bounding box center [113, 393] width 153 height 25
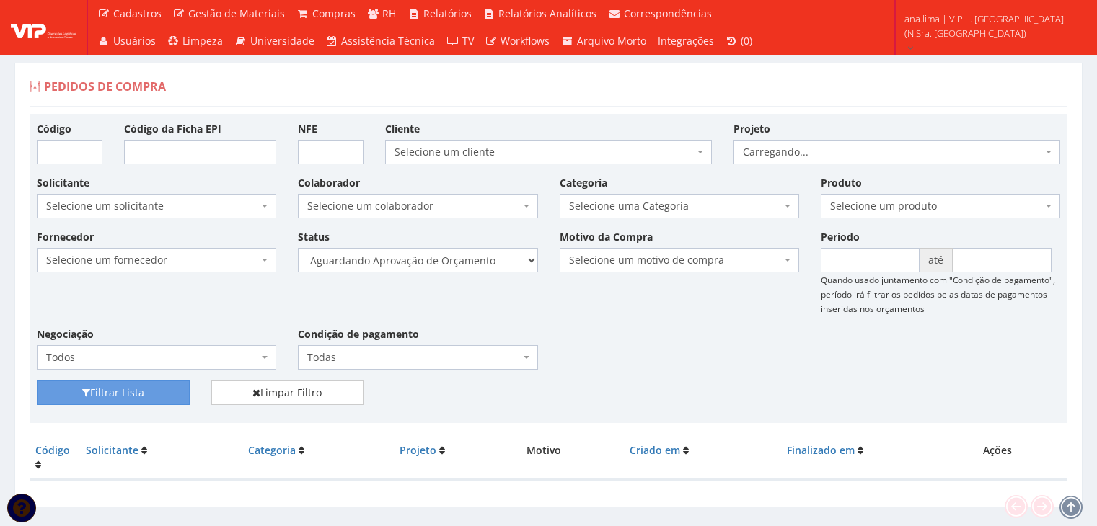
scroll to position [29, 0]
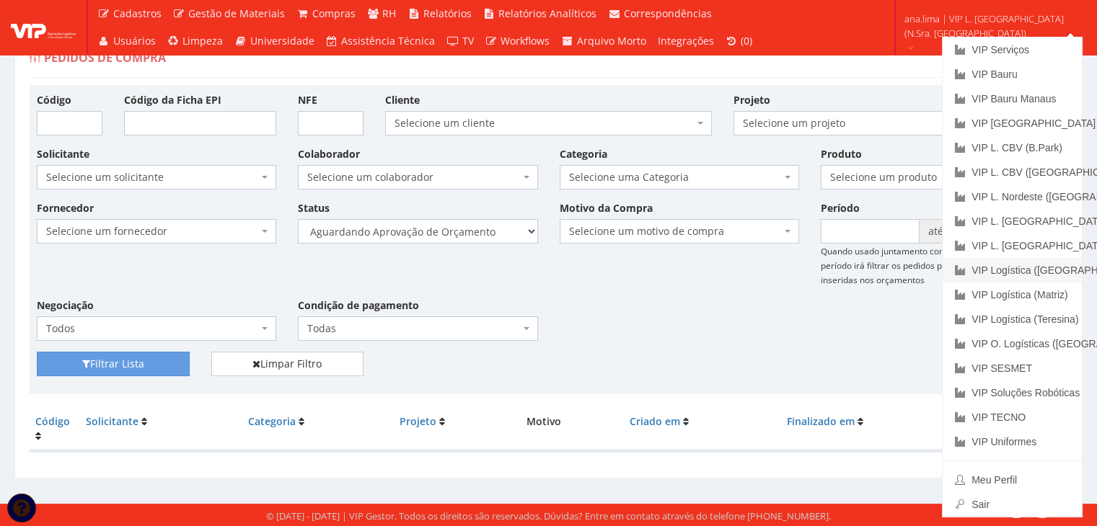
click at [1007, 270] on link "VIP Logística ([GEOGRAPHIC_DATA])" at bounding box center [1012, 270] width 139 height 25
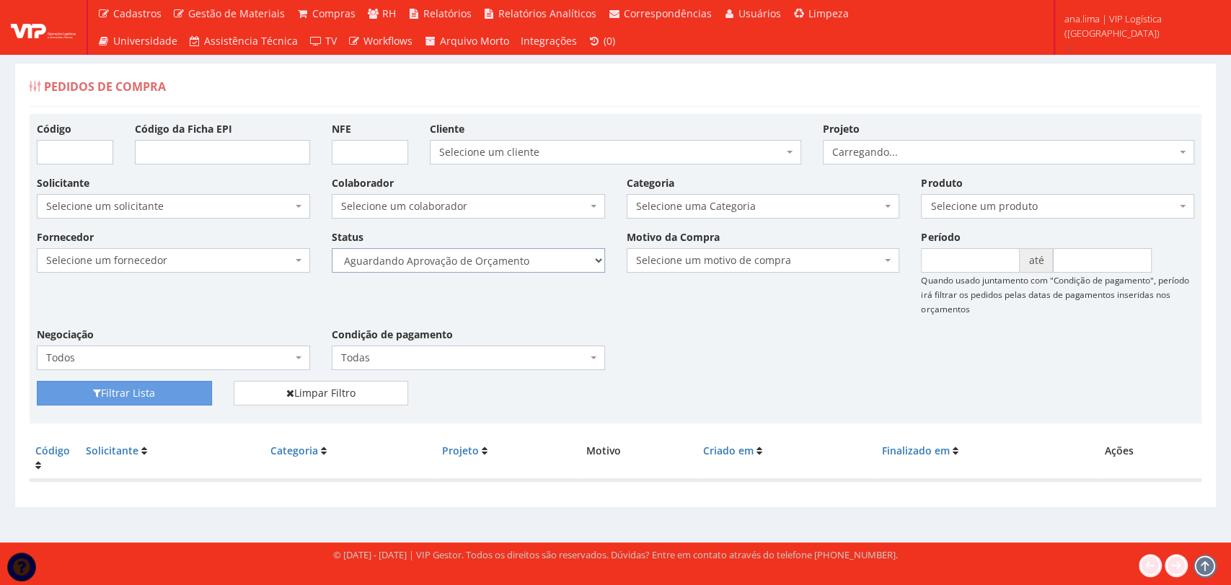
click at [547, 271] on select "Selecione um status Cancelado Aguardando Aprovação Diretoria Pedido Aprovado Ag…" at bounding box center [468, 260] width 273 height 25
select select "1"
click at [332, 248] on select "Selecione um status Cancelado Aguardando Aprovação Diretoria Pedido Aprovado Ag…" at bounding box center [468, 260] width 273 height 25
click at [195, 393] on button "Filtrar Lista" at bounding box center [124, 393] width 175 height 25
drag, startPoint x: 0, startPoint y: 0, endPoint x: 528, endPoint y: 267, distance: 591.5
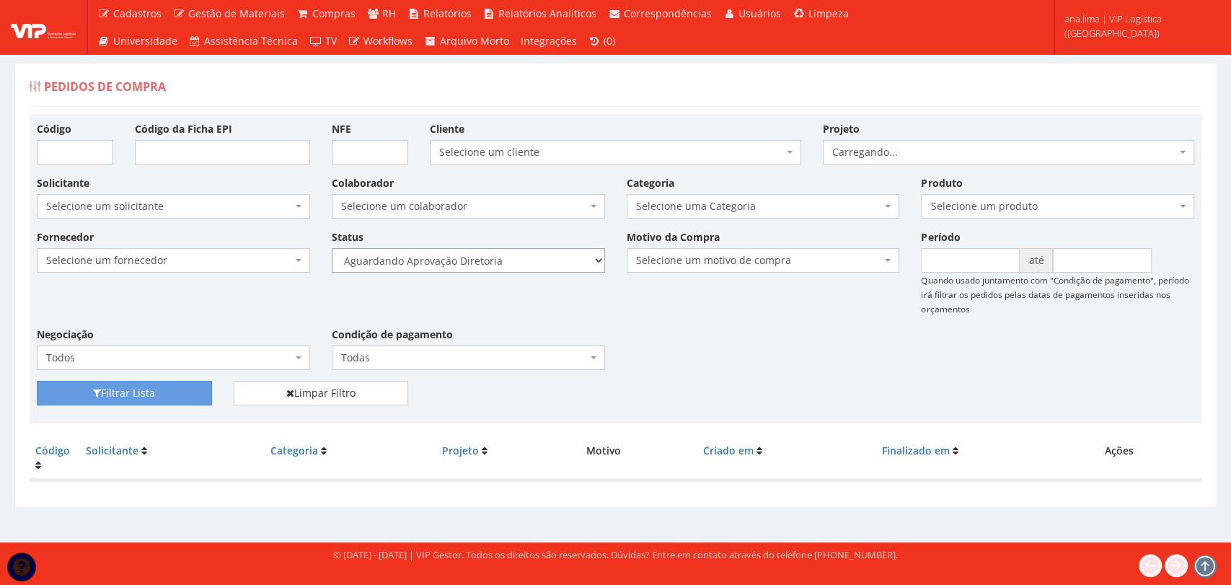
click at [523, 263] on select "Selecione um status Cancelado Aguardando Aprovação Diretoria Pedido Aprovado Ag…" at bounding box center [468, 260] width 273 height 25
select select "4"
click at [332, 248] on select "Selecione um status Cancelado Aguardando Aprovação Diretoria Pedido Aprovado Ag…" at bounding box center [468, 260] width 273 height 25
click at [151, 387] on button "Filtrar Lista" at bounding box center [124, 393] width 175 height 25
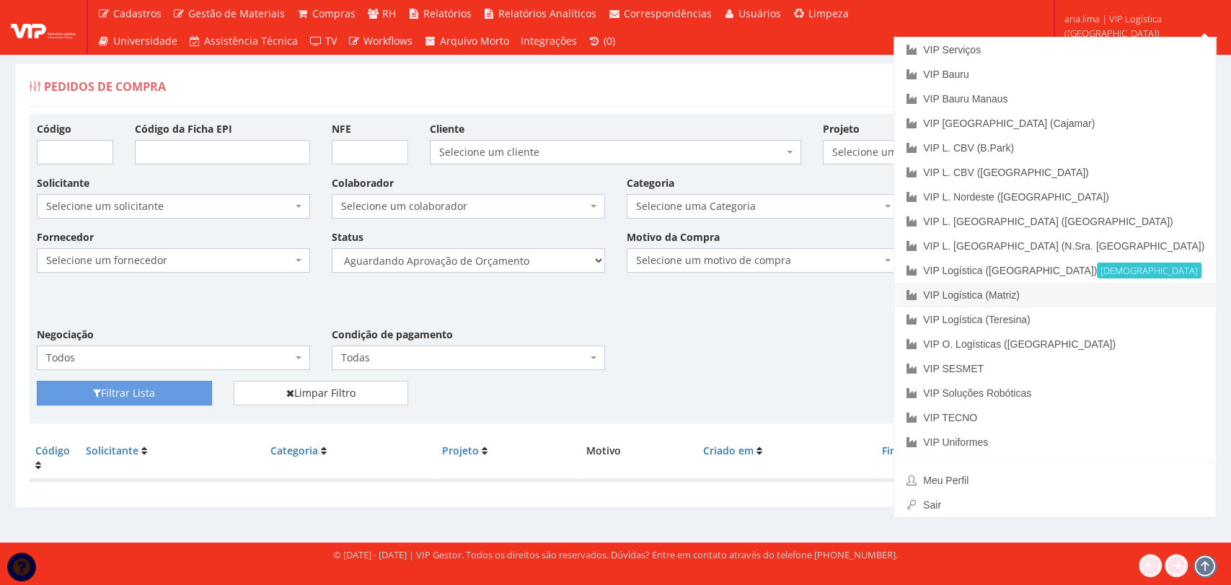
click at [1119, 293] on link "VIP Logística (Matriz)" at bounding box center [1055, 295] width 322 height 25
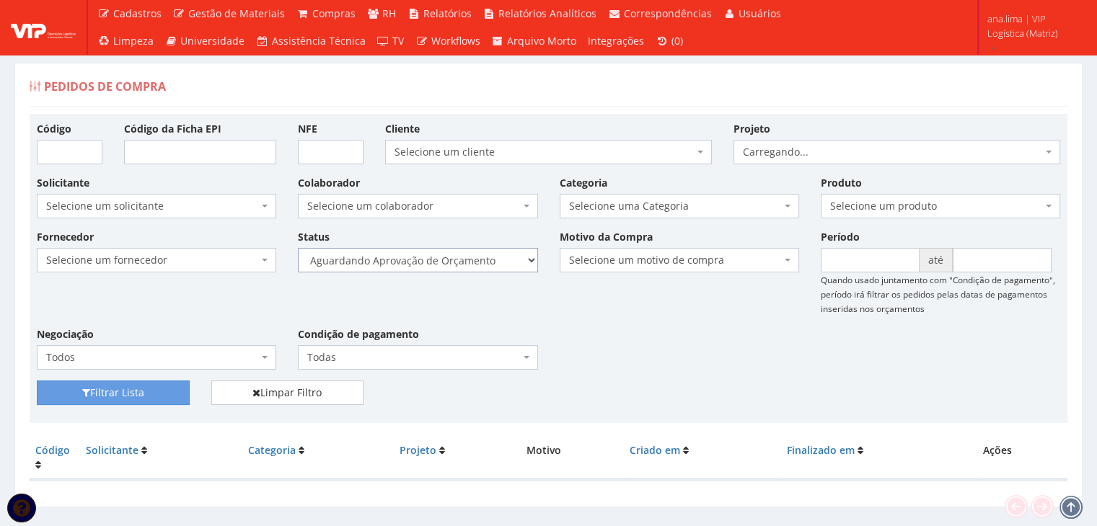
click at [499, 269] on select "Selecione um status Cancelado Aguardando Aprovação Diretoria Pedido Aprovado Ag…" at bounding box center [417, 260] width 239 height 25
select select "1"
click at [298, 248] on select "Selecione um status Cancelado Aguardando Aprovação Diretoria Pedido Aprovado Ag…" at bounding box center [417, 260] width 239 height 25
click at [169, 392] on button "Filtrar Lista" at bounding box center [113, 393] width 153 height 25
drag, startPoint x: 0, startPoint y: 0, endPoint x: 474, endPoint y: 258, distance: 540.2
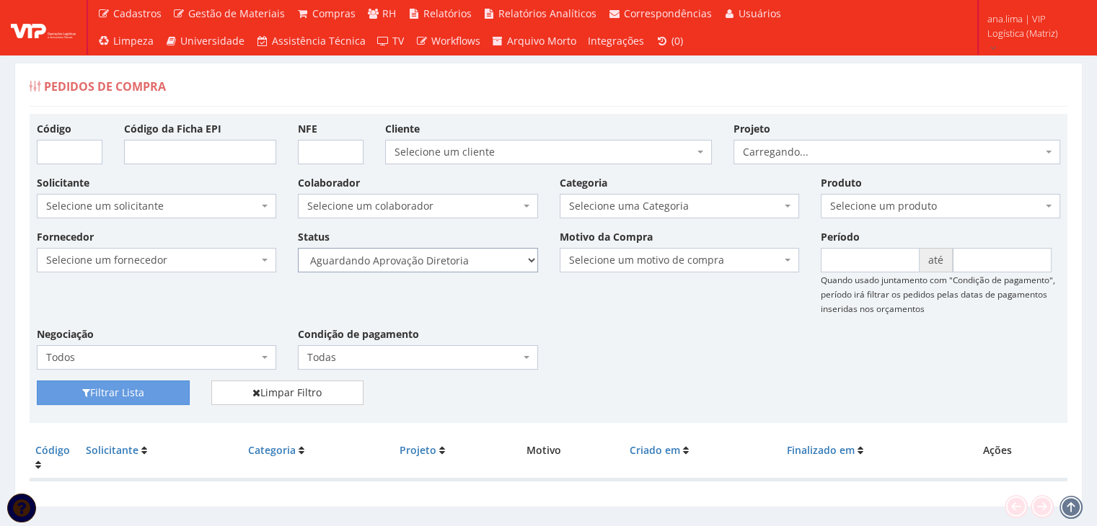
click at [474, 258] on select "Selecione um status Cancelado Aguardando Aprovação Diretoria Pedido Aprovado Ag…" at bounding box center [417, 260] width 239 height 25
select select "4"
click at [298, 248] on select "Selecione um status Cancelado Aguardando Aprovação Diretoria Pedido Aprovado Ag…" at bounding box center [417, 260] width 239 height 25
click at [172, 392] on button "Filtrar Lista" at bounding box center [113, 393] width 153 height 25
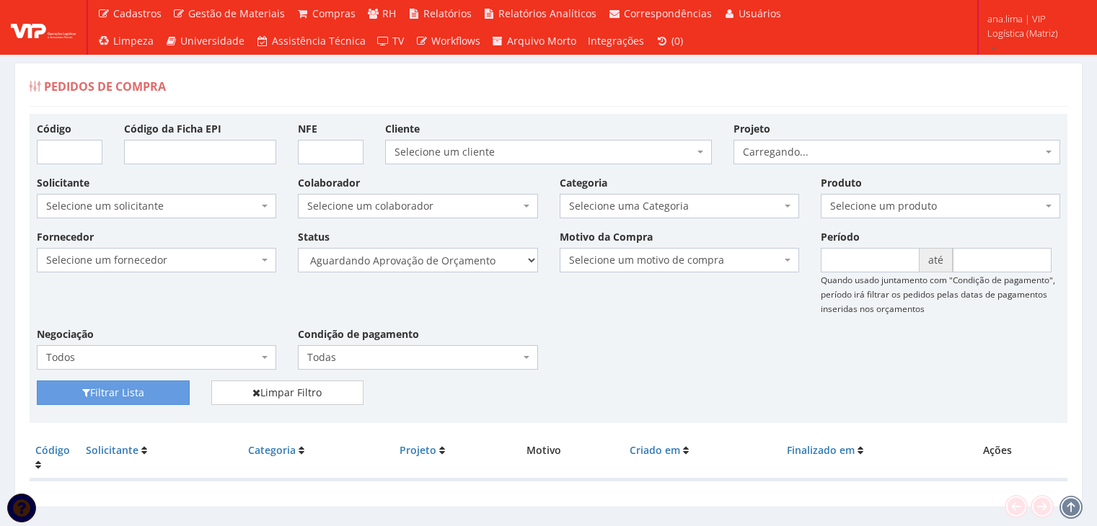
scroll to position [29, 0]
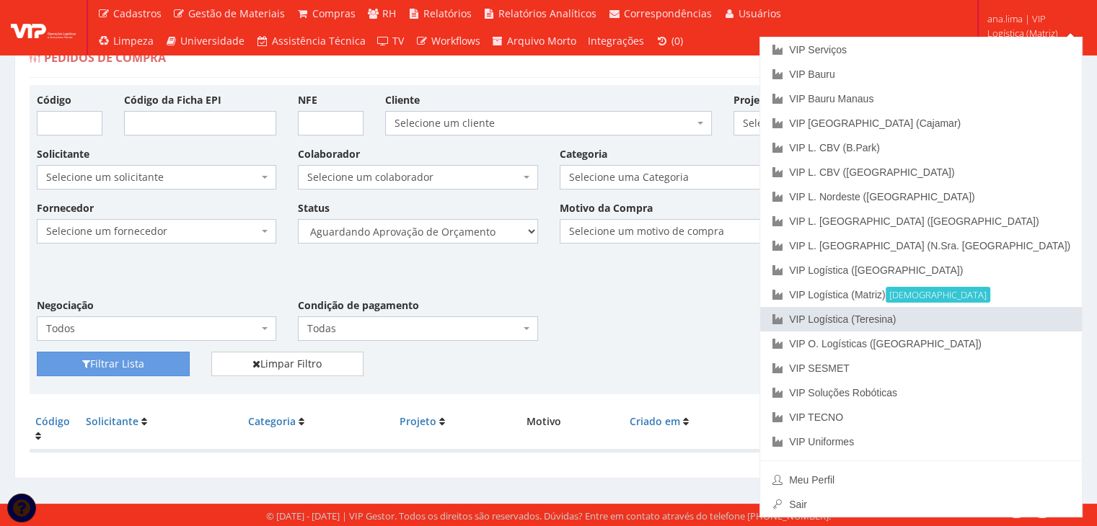
click at [974, 320] on link "VIP Logística (Teresina)" at bounding box center [921, 319] width 322 height 25
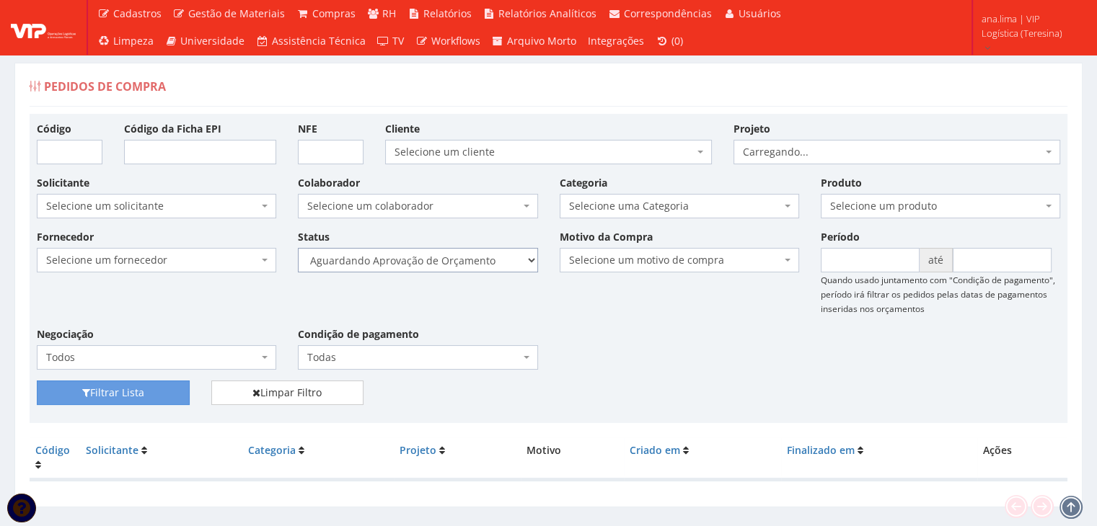
drag, startPoint x: 479, startPoint y: 257, endPoint x: 471, endPoint y: 266, distance: 11.7
click at [479, 257] on select "Selecione um status Cancelado Aguardando Aprovação Diretoria Pedido Aprovado Ag…" at bounding box center [417, 260] width 239 height 25
select select "1"
click at [298, 248] on select "Selecione um status Cancelado Aguardando Aprovação Diretoria Pedido Aprovado Ag…" at bounding box center [417, 260] width 239 height 25
drag, startPoint x: 178, startPoint y: 387, endPoint x: 185, endPoint y: 381, distance: 9.2
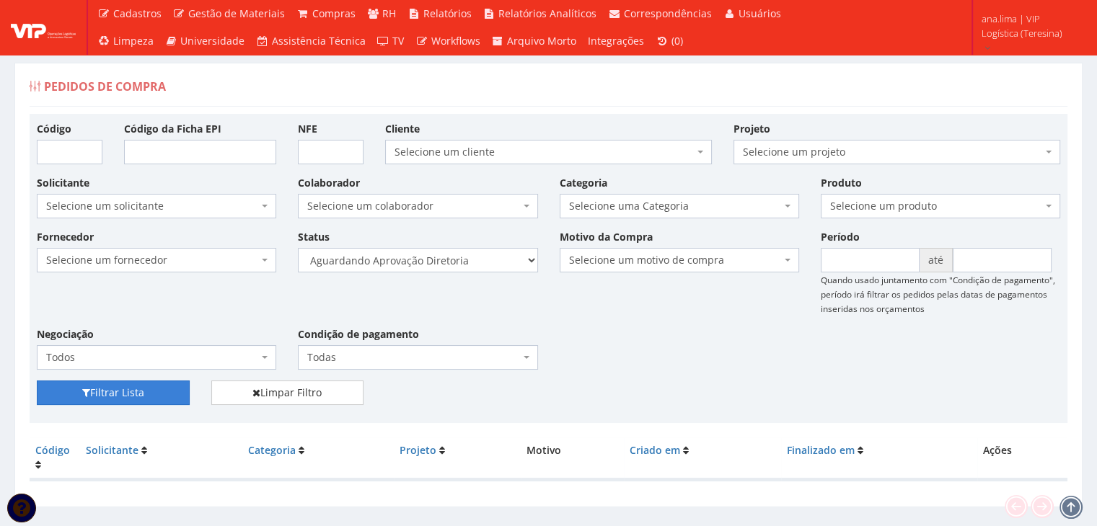
click at [178, 388] on button "Filtrar Lista" at bounding box center [113, 393] width 153 height 25
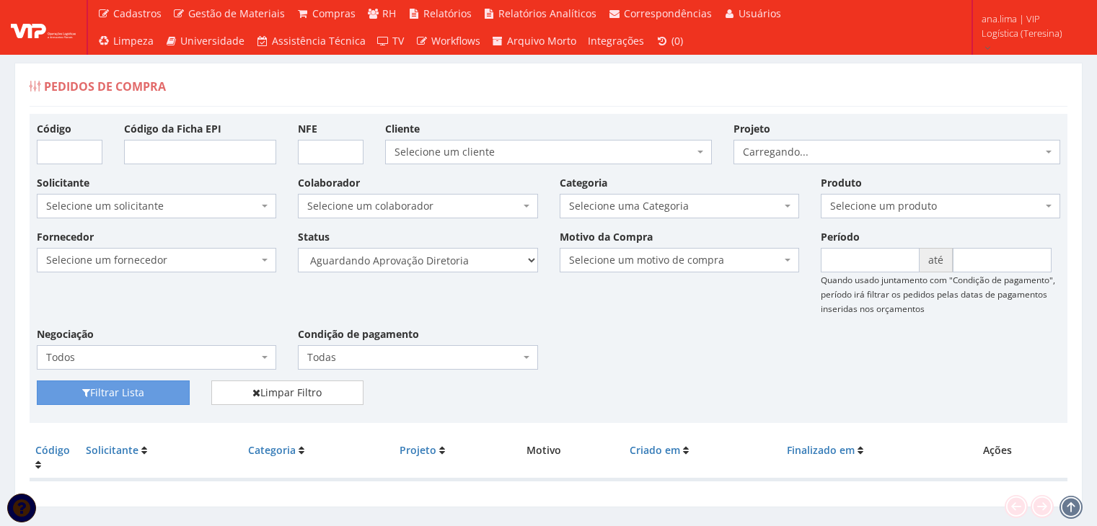
click at [449, 265] on select "Selecione um status Cancelado Aguardando Aprovação Diretoria Pedido Aprovado Ag…" at bounding box center [417, 260] width 239 height 25
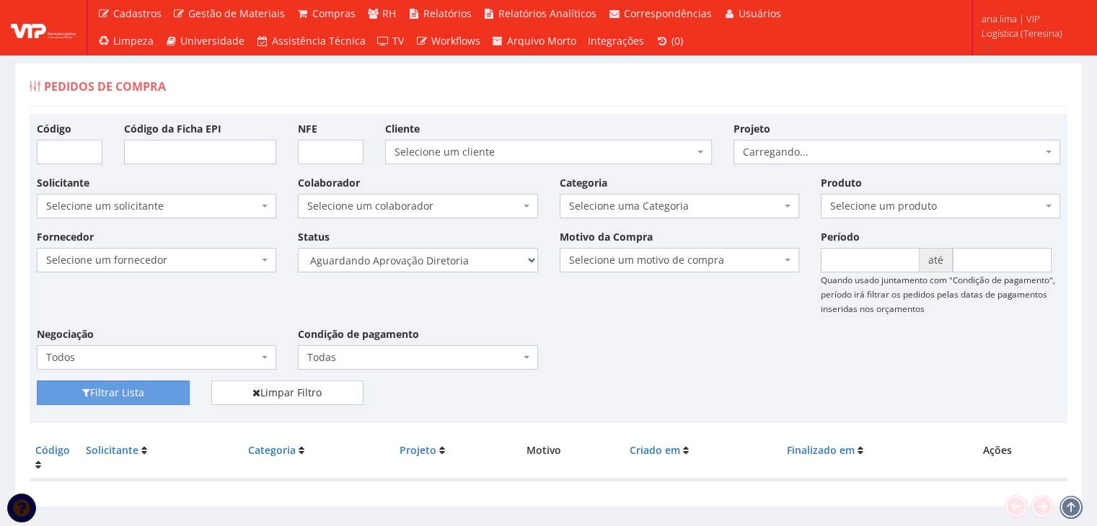
select select "4"
click at [298, 248] on select "Selecione um status Cancelado Aguardando Aprovação Diretoria Pedido Aprovado Ag…" at bounding box center [417, 260] width 239 height 25
click at [152, 391] on button "Filtrar Lista" at bounding box center [113, 393] width 153 height 25
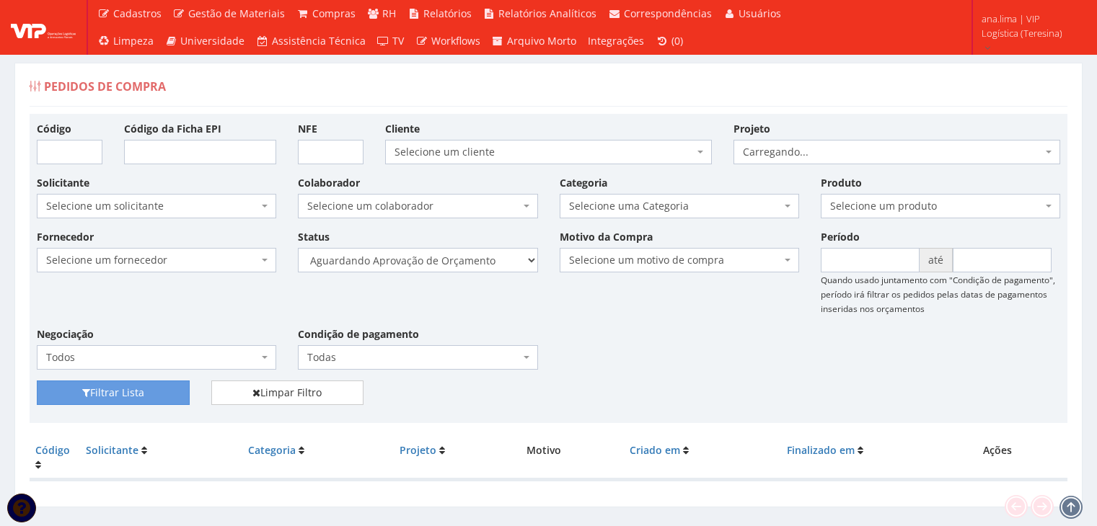
scroll to position [29, 0]
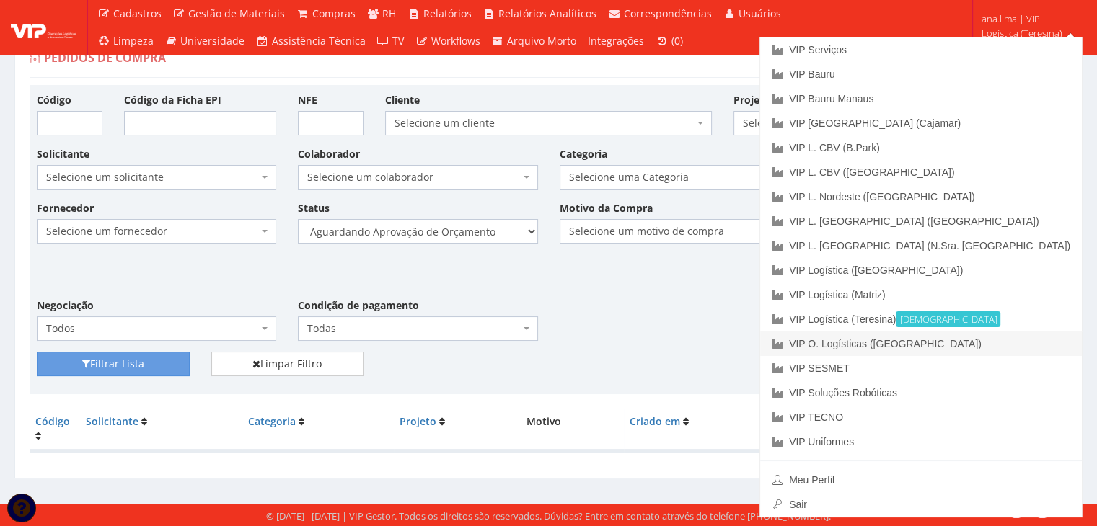
click at [1010, 338] on link "VIP O. Logísticas ([GEOGRAPHIC_DATA])" at bounding box center [921, 344] width 322 height 25
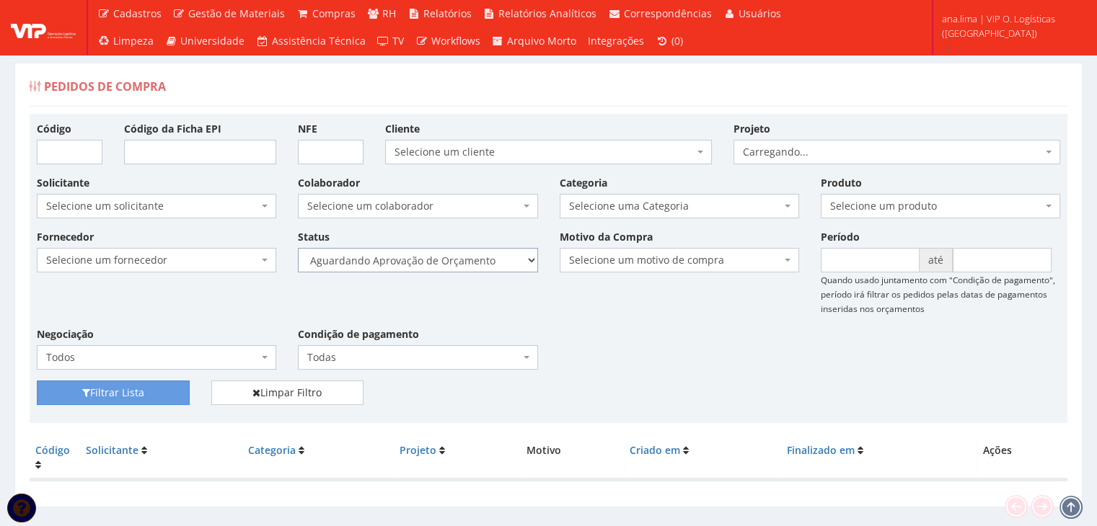
drag, startPoint x: 0, startPoint y: 0, endPoint x: 490, endPoint y: 270, distance: 559.4
click at [490, 270] on select "Selecione um status Cancelado Aguardando Aprovação Diretoria Pedido Aprovado Ag…" at bounding box center [417, 260] width 239 height 25
select select "1"
click at [298, 248] on select "Selecione um status Cancelado Aguardando Aprovação Diretoria Pedido Aprovado Ag…" at bounding box center [417, 260] width 239 height 25
click at [167, 385] on button "Filtrar Lista" at bounding box center [113, 393] width 153 height 25
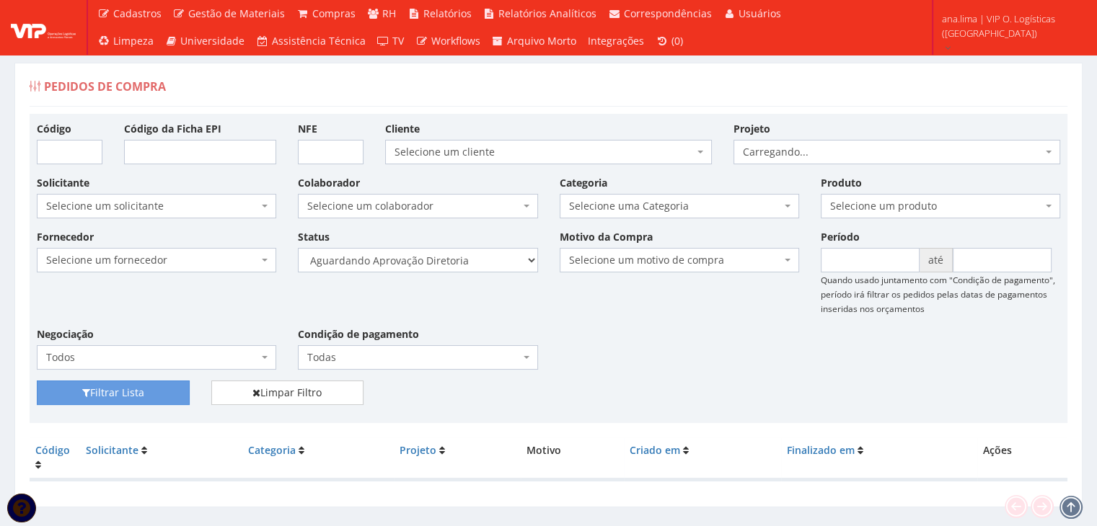
select select "4"
click at [298, 248] on select "Selecione um status Cancelado Aguardando Aprovação Diretoria Pedido Aprovado Ag…" at bounding box center [417, 260] width 239 height 25
click at [168, 390] on button "Filtrar Lista" at bounding box center [113, 393] width 153 height 25
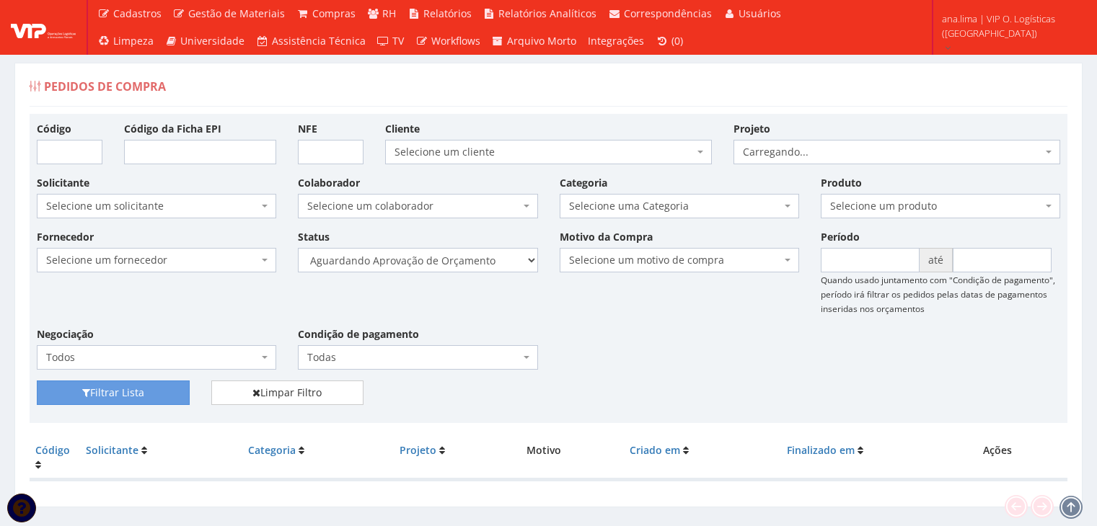
scroll to position [29, 0]
